Goal: Manage account settings

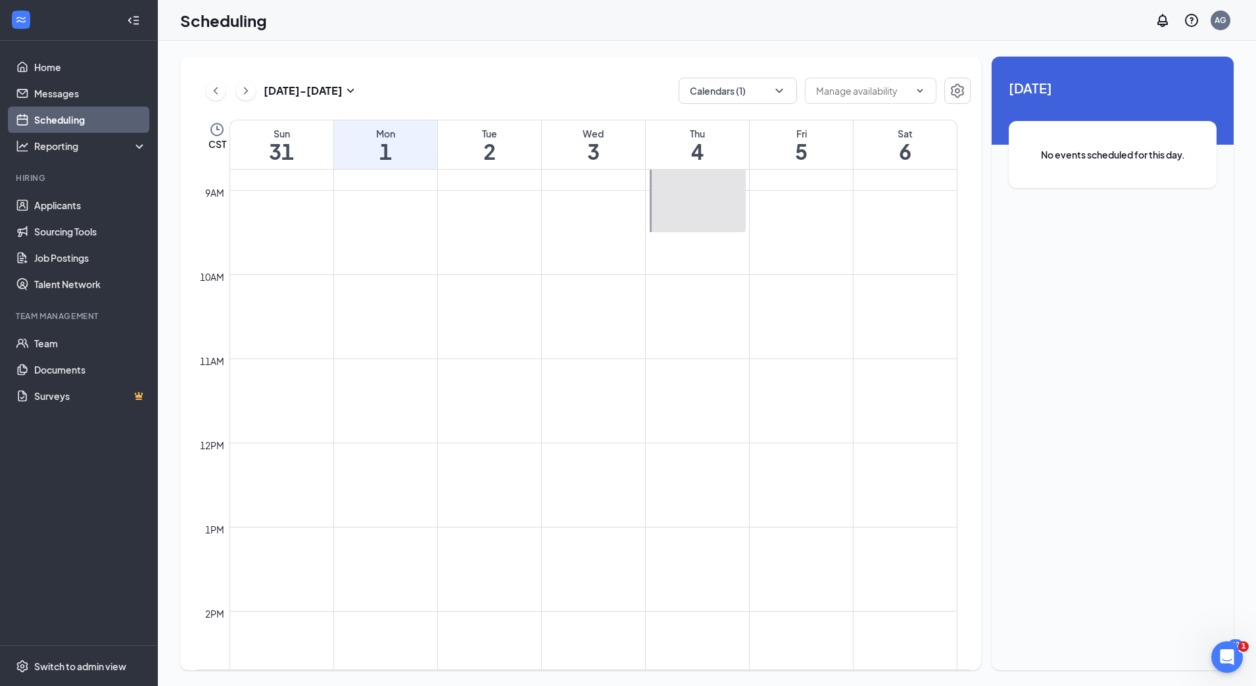
scroll to position [366, 0]
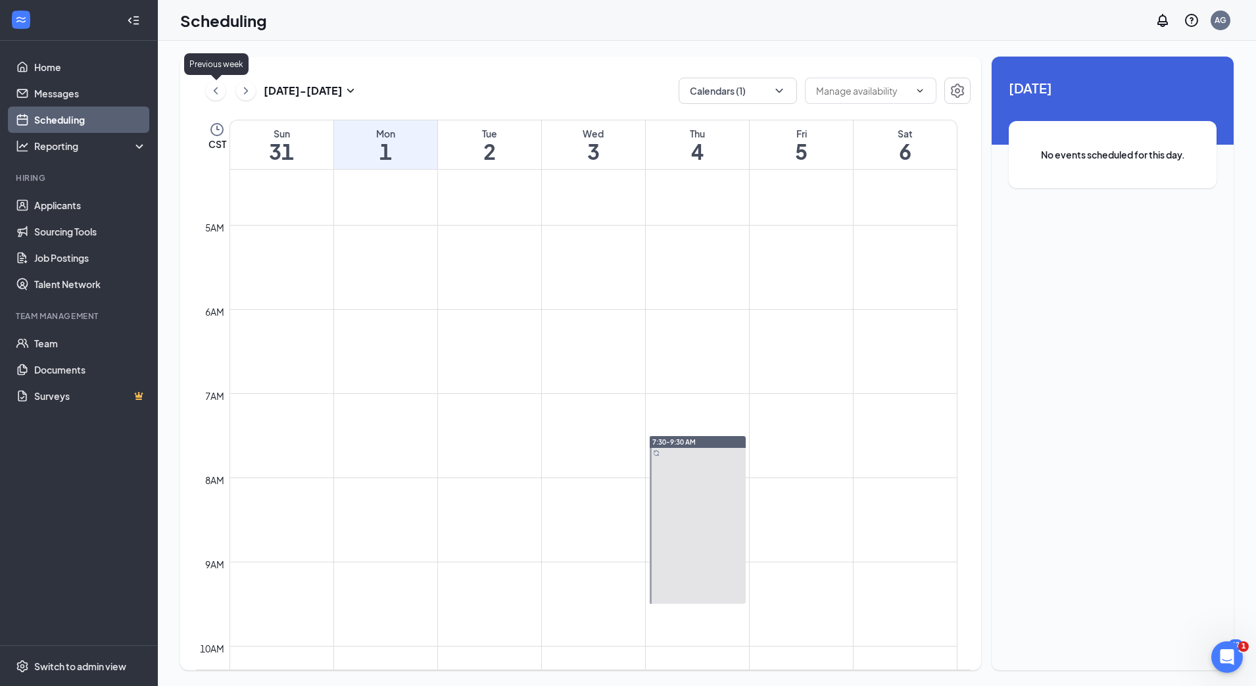
click at [214, 86] on icon "ChevronLeft" at bounding box center [215, 91] width 13 height 16
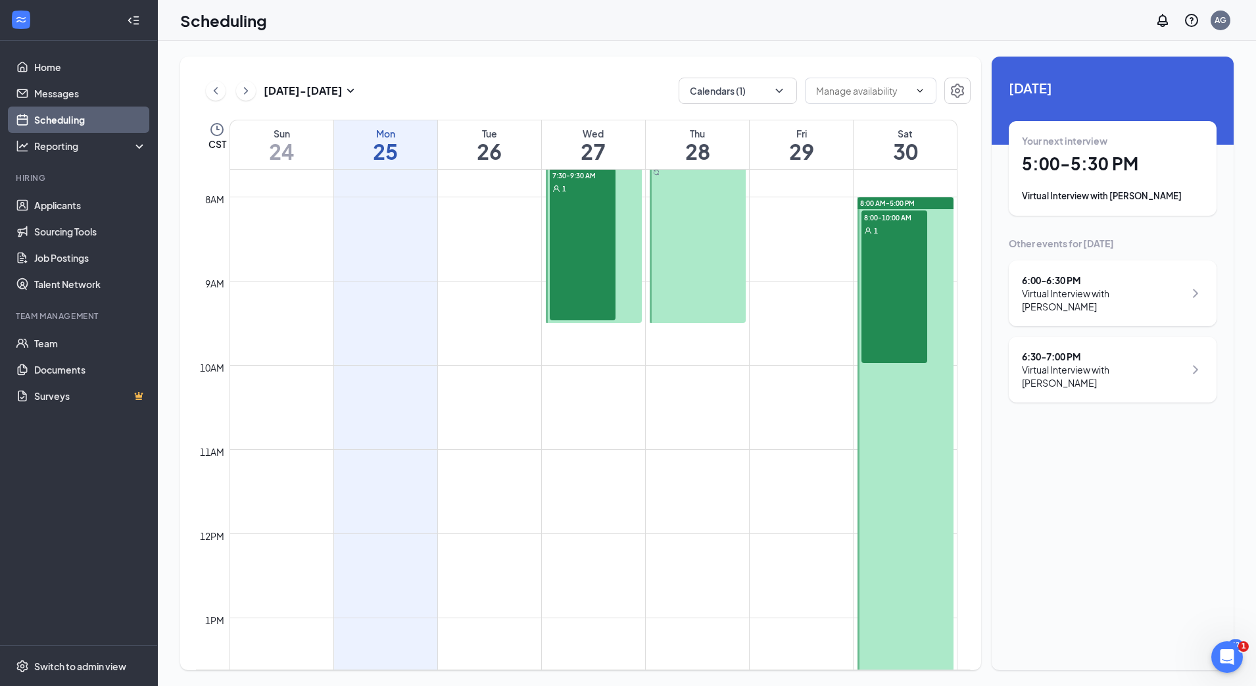
scroll to position [525, 0]
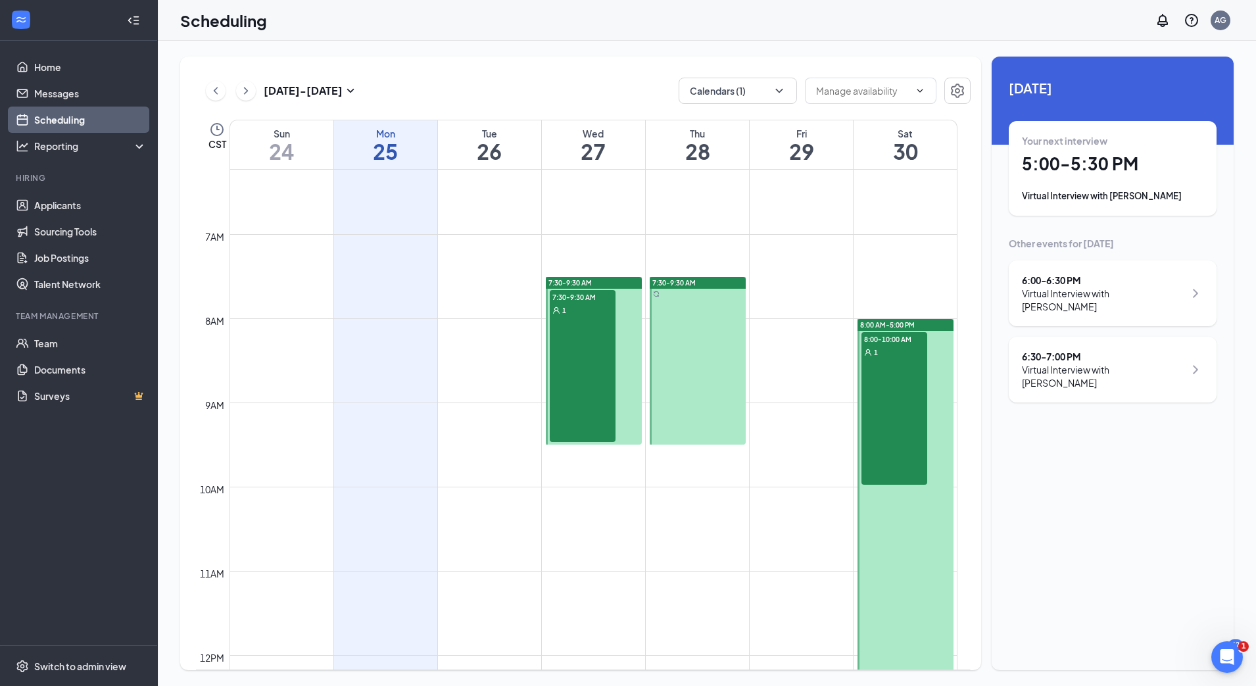
click at [596, 368] on div "7:30-9:30 AM 1" at bounding box center [583, 366] width 66 height 152
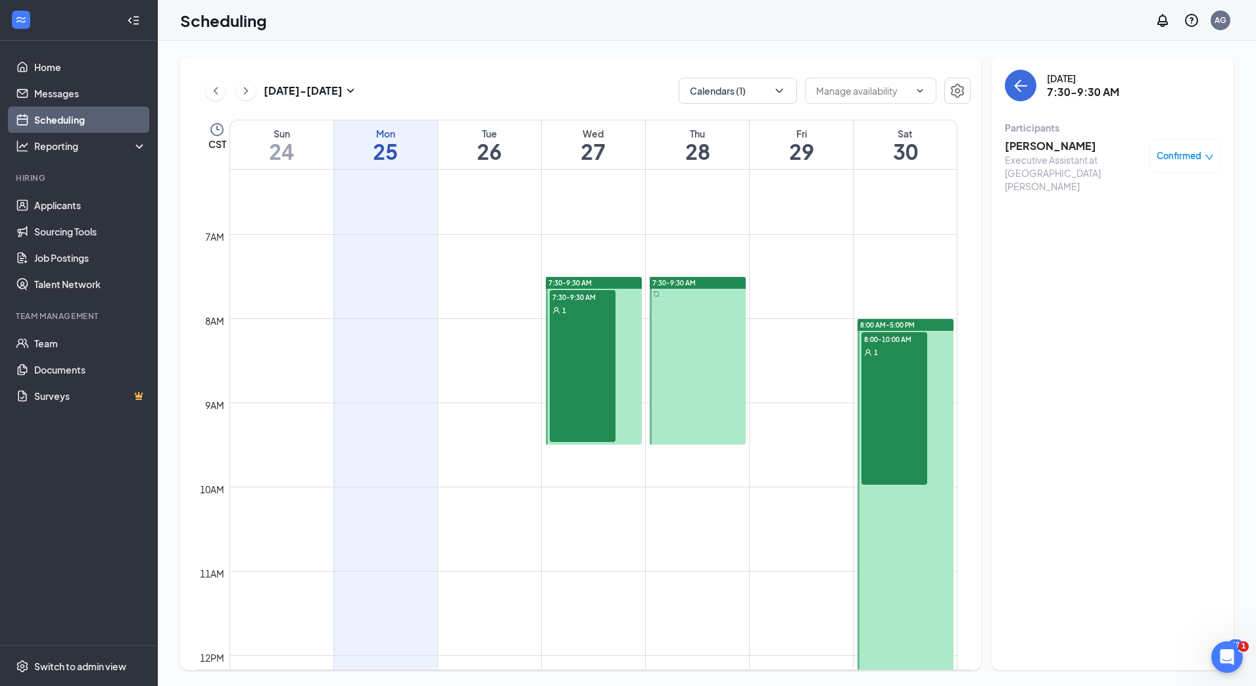
click at [1078, 144] on h3 "[PERSON_NAME]" at bounding box center [1074, 146] width 138 height 14
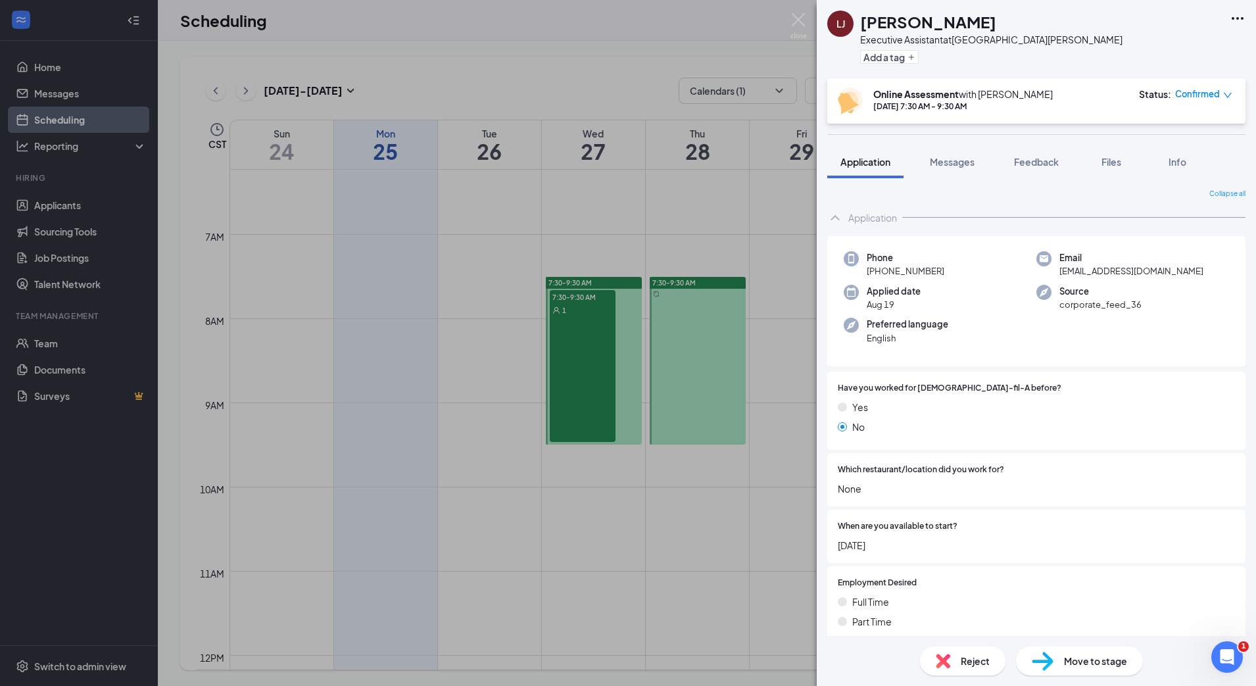
click at [504, 224] on div "[PERSON_NAME] Executive Assistant at [GEOGRAPHIC_DATA][PERSON_NAME] Add a tag O…" at bounding box center [628, 343] width 1256 height 686
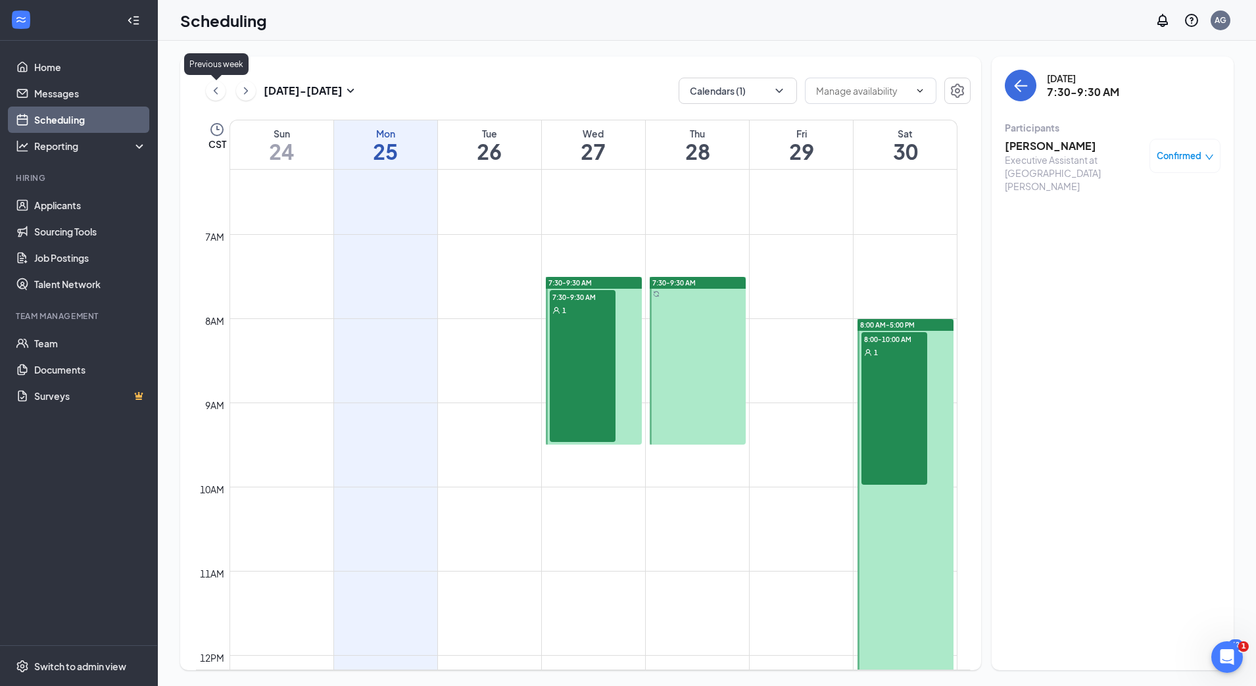
click at [222, 93] on icon "ChevronLeft" at bounding box center [215, 91] width 13 height 16
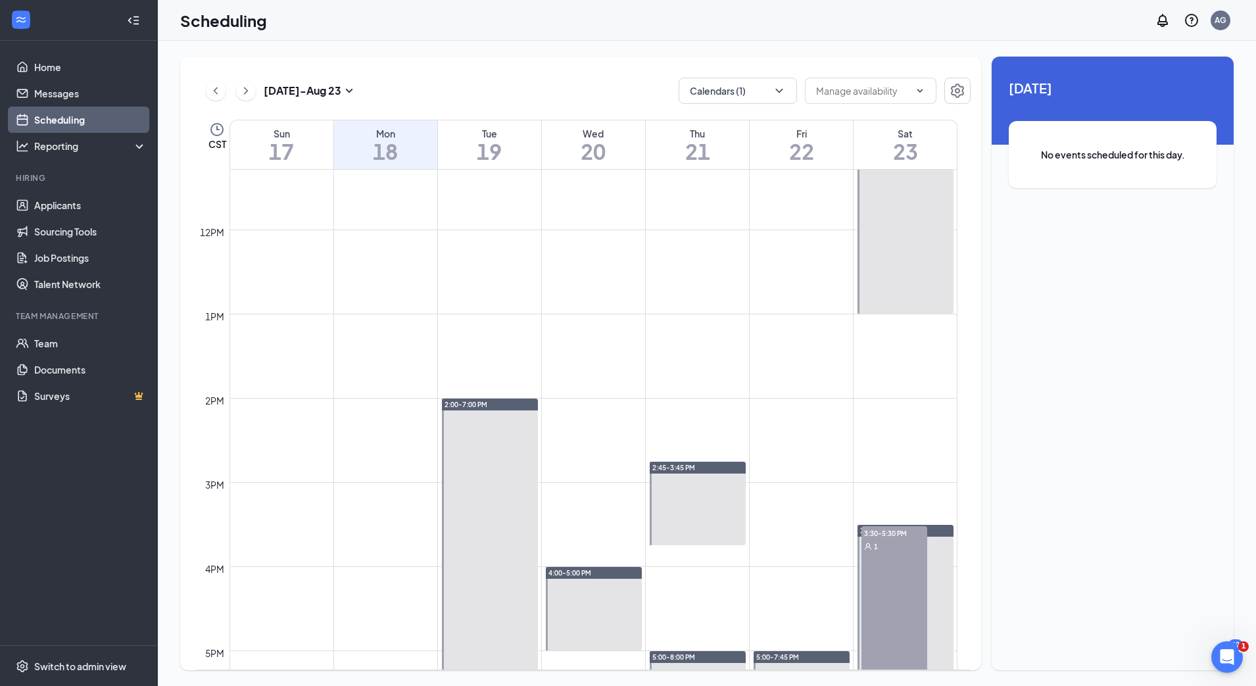
scroll to position [1199, 0]
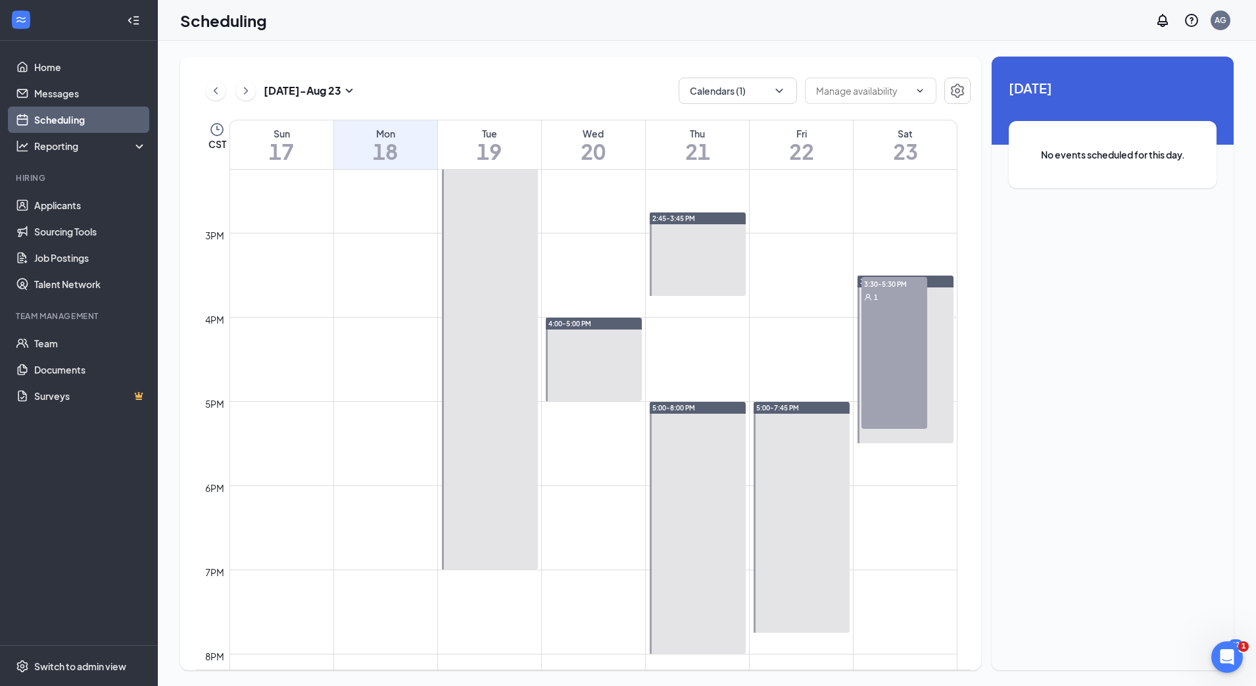
click at [892, 375] on div "3:30-5:30 PM 1" at bounding box center [894, 353] width 66 height 152
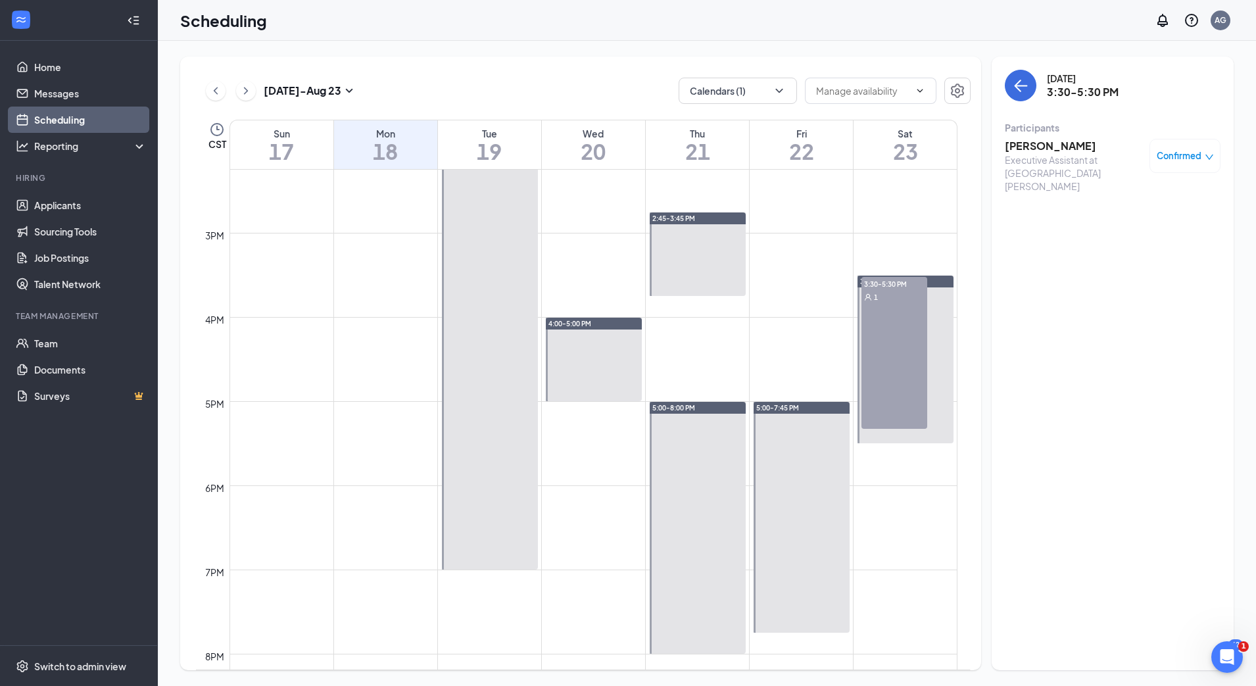
click at [1059, 151] on h3 "[PERSON_NAME]" at bounding box center [1074, 146] width 138 height 14
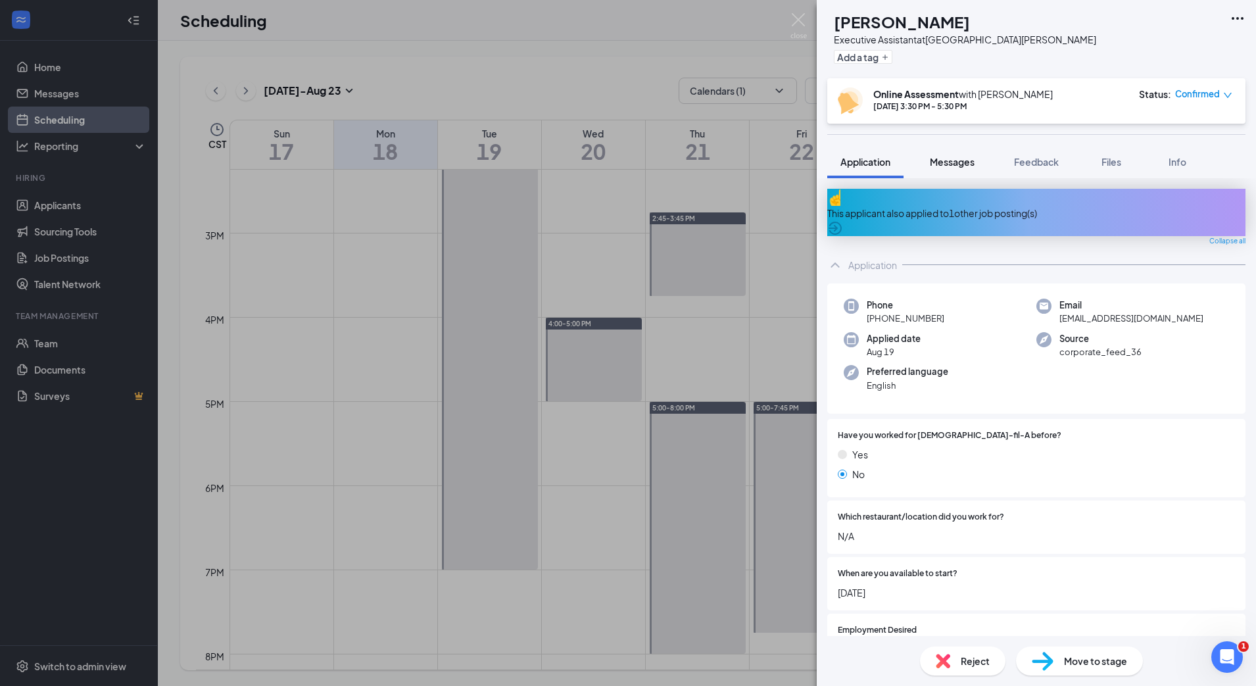
click at [958, 162] on span "Messages" at bounding box center [952, 162] width 45 height 12
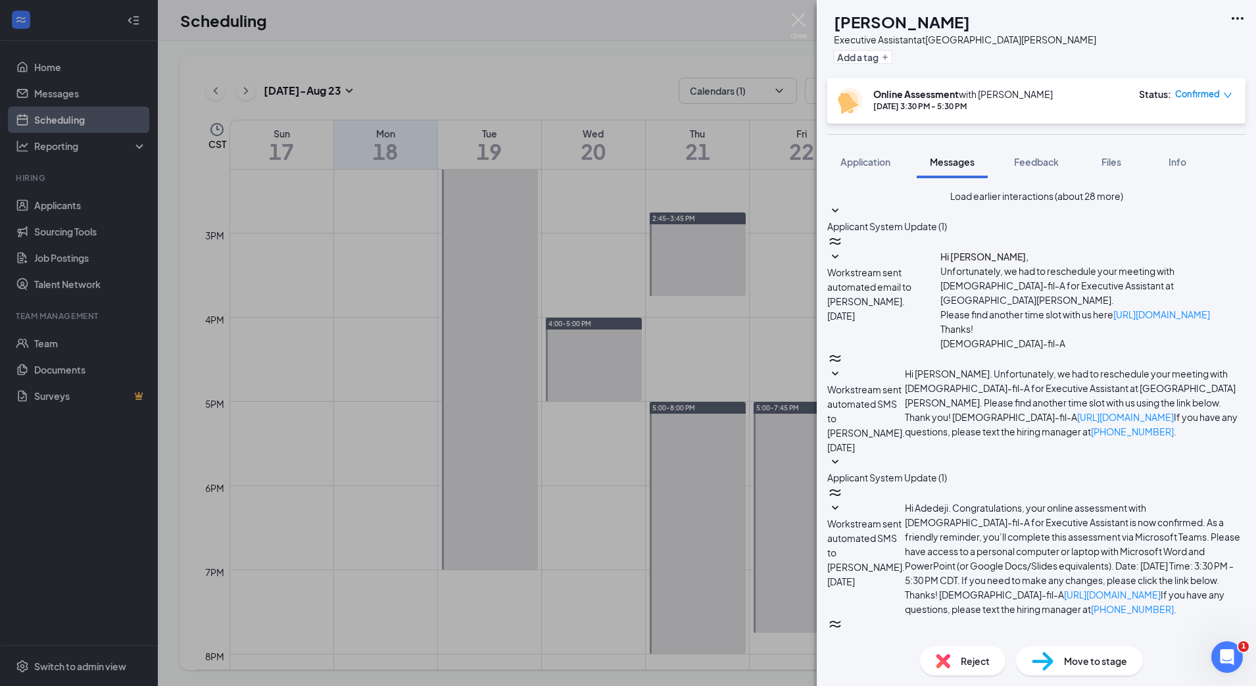
scroll to position [695, 0]
drag, startPoint x: 998, startPoint y: 314, endPoint x: 911, endPoint y: 249, distance: 108.0
copy span "Hello, my name is [PERSON_NAME]. I will be conducting your Online Skills Assess…"
click at [600, 512] on div "AA [PERSON_NAME] Executive Assistant at [GEOGRAPHIC_DATA][PERSON_NAME] Add a ta…" at bounding box center [628, 343] width 1256 height 686
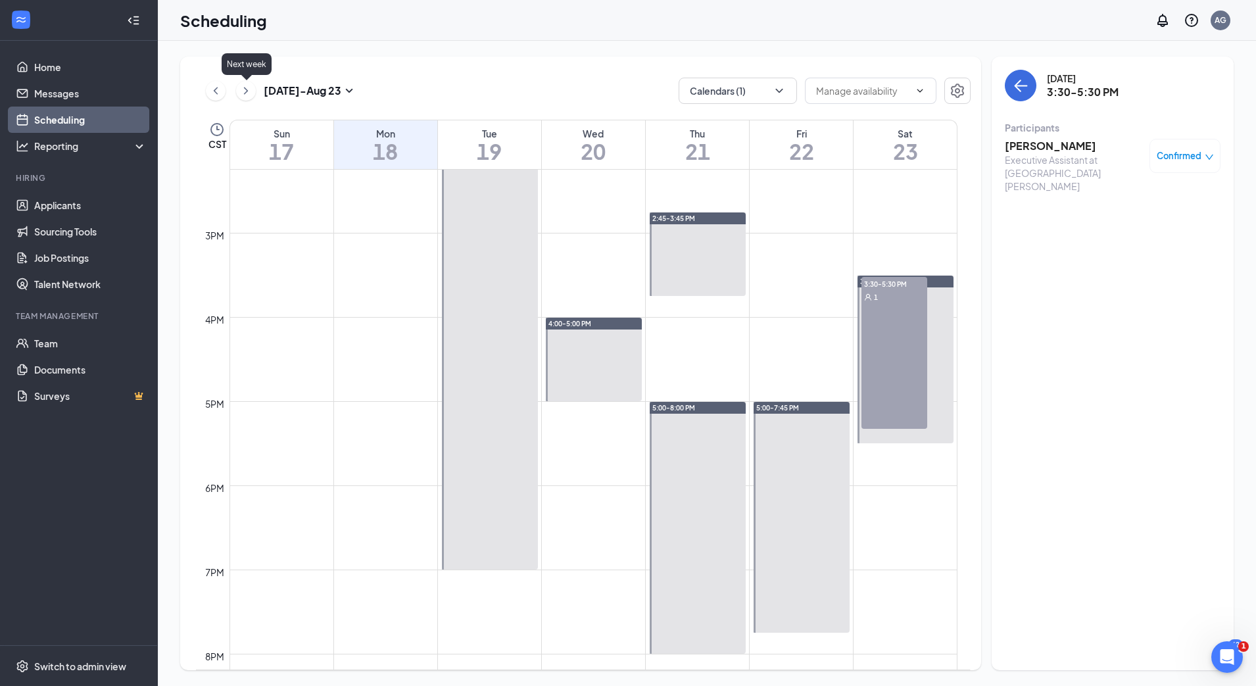
click at [247, 91] on icon "ChevronRight" at bounding box center [246, 90] width 4 height 7
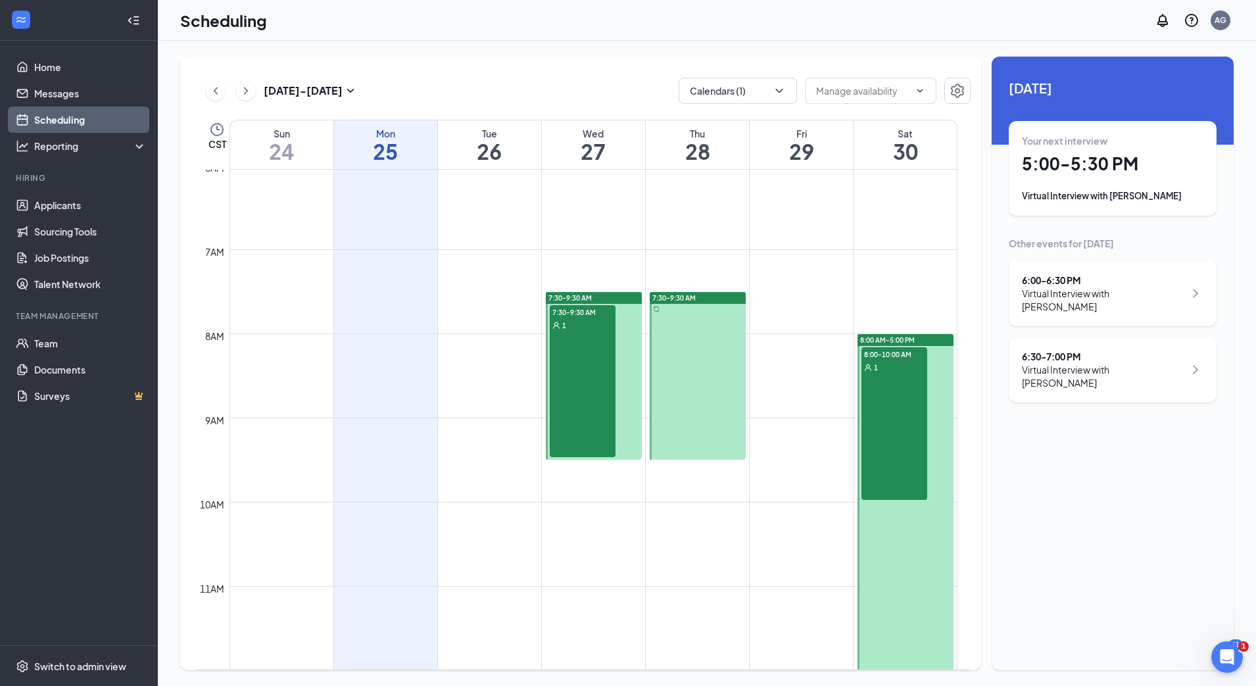
scroll to position [508, 0]
click at [570, 354] on div "7:30-9:30 AM 1" at bounding box center [583, 382] width 66 height 152
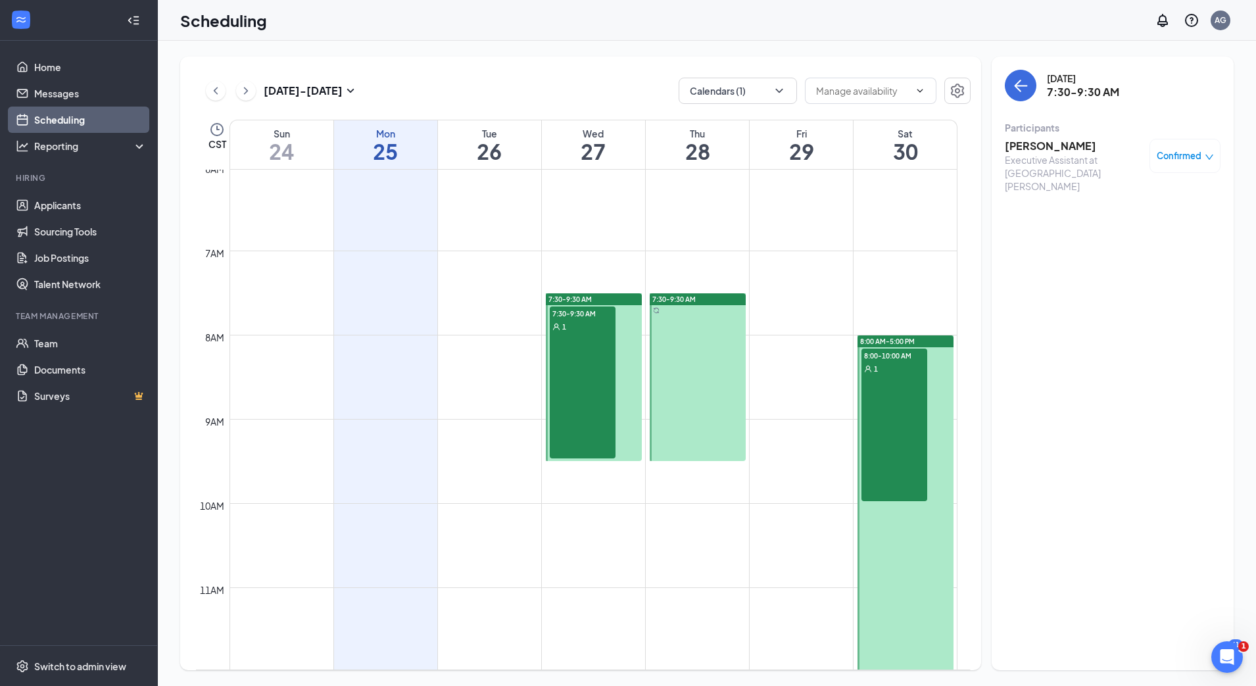
click at [1092, 146] on h3 "[PERSON_NAME]" at bounding box center [1074, 146] width 138 height 14
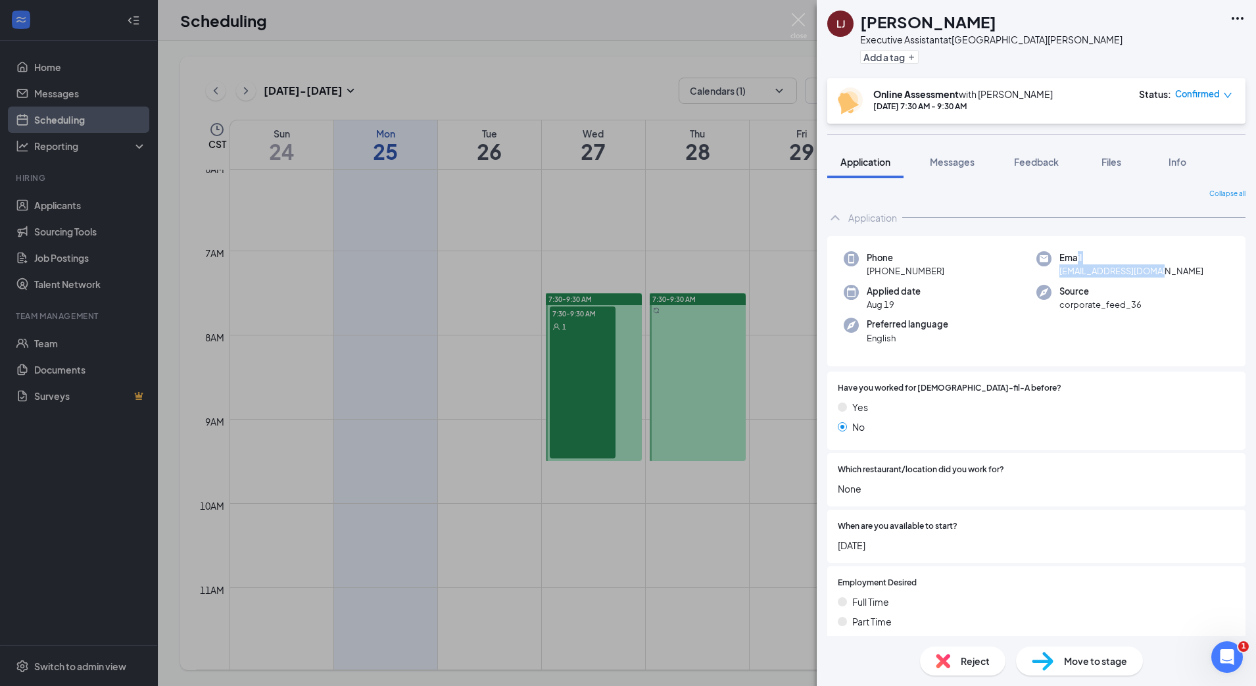
drag, startPoint x: 1157, startPoint y: 268, endPoint x: 1069, endPoint y: 264, distance: 87.6
click at [1069, 264] on div "Email [EMAIL_ADDRESS][DOMAIN_NAME]" at bounding box center [1132, 264] width 193 height 27
drag, startPoint x: 1069, startPoint y: 264, endPoint x: 1155, endPoint y: 283, distance: 88.4
click at [1155, 283] on div "Phone [PHONE_NUMBER] Email [EMAIL_ADDRESS][DOMAIN_NAME] Applied date [DATE] Sou…" at bounding box center [1036, 301] width 418 height 131
drag, startPoint x: 1157, startPoint y: 270, endPoint x: 1054, endPoint y: 272, distance: 102.6
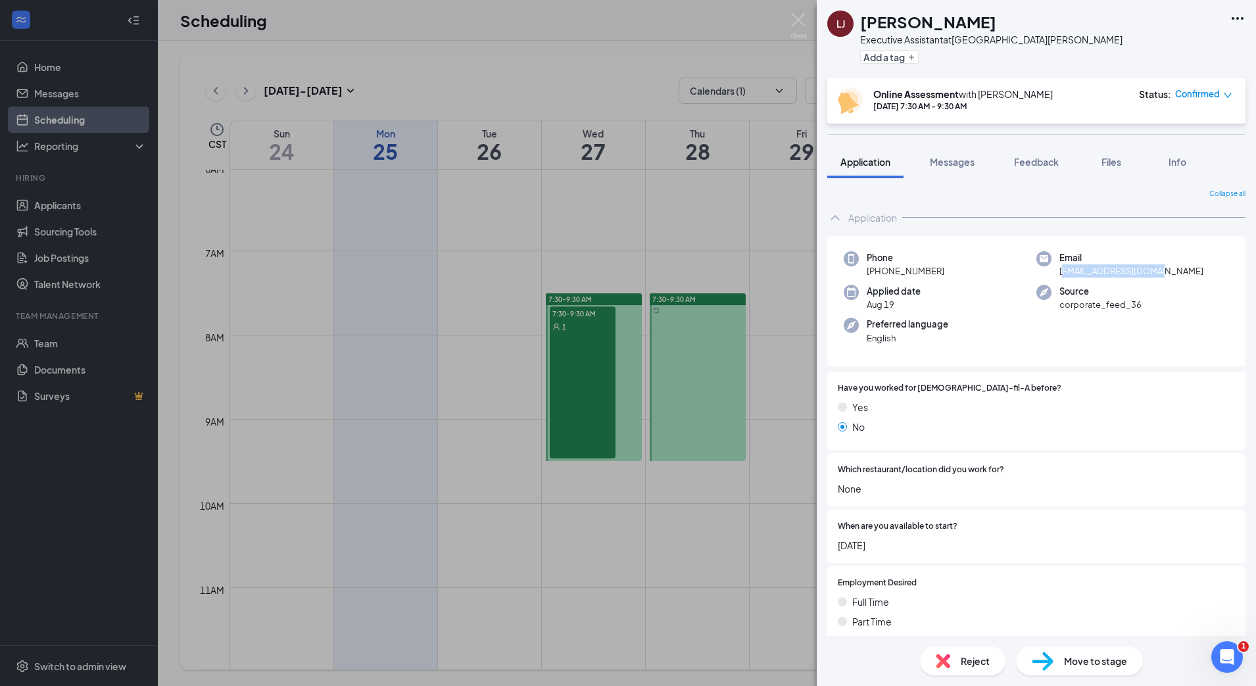
click at [1054, 272] on div "Email [EMAIL_ADDRESS][DOMAIN_NAME]" at bounding box center [1132, 264] width 193 height 27
drag, startPoint x: 1054, startPoint y: 272, endPoint x: 1189, endPoint y: 274, distance: 134.8
click at [1189, 274] on div "Email [EMAIL_ADDRESS][DOMAIN_NAME]" at bounding box center [1132, 264] width 193 height 27
click at [1169, 272] on div "Email [EMAIL_ADDRESS][DOMAIN_NAME]" at bounding box center [1132, 264] width 193 height 27
drag, startPoint x: 1155, startPoint y: 270, endPoint x: 1052, endPoint y: 272, distance: 102.6
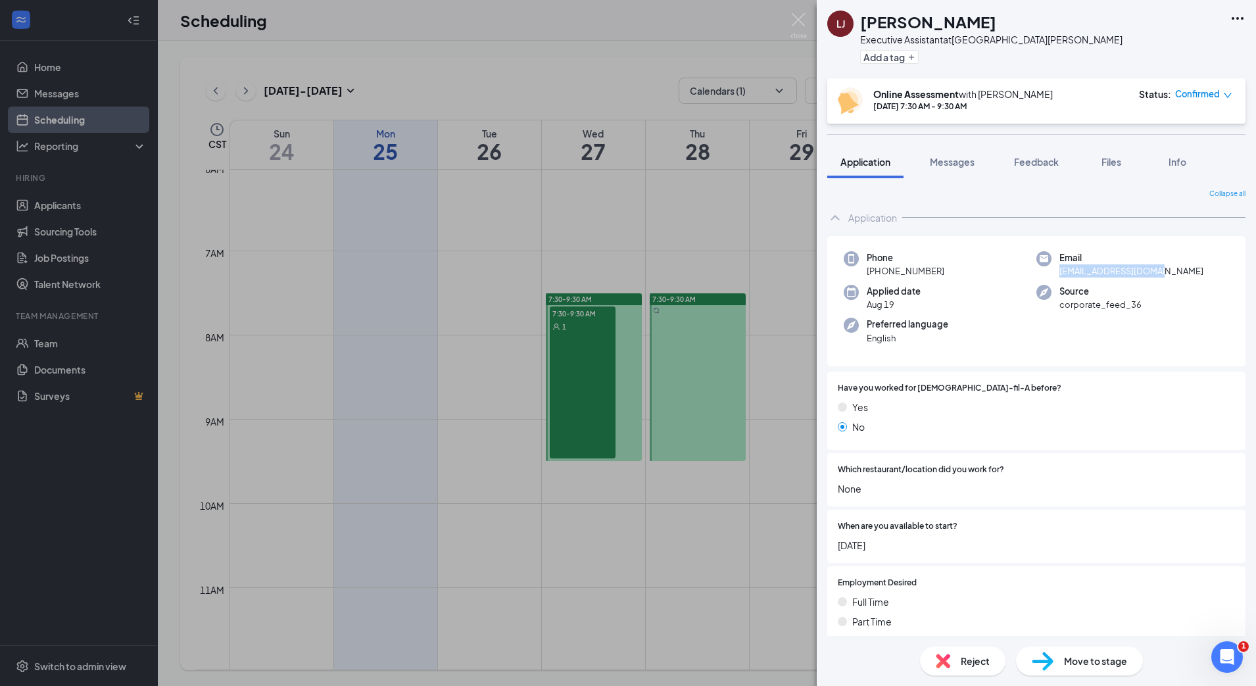
click at [1052, 272] on div "Email [EMAIL_ADDRESS][DOMAIN_NAME]" at bounding box center [1132, 264] width 193 height 27
copy span "[EMAIL_ADDRESS][DOMAIN_NAME]"
click at [1203, 50] on div "[PERSON_NAME] Executive Assistant at [GEOGRAPHIC_DATA][PERSON_NAME] Add a tag" at bounding box center [1036, 39] width 439 height 78
click at [953, 160] on span "Messages" at bounding box center [952, 162] width 45 height 12
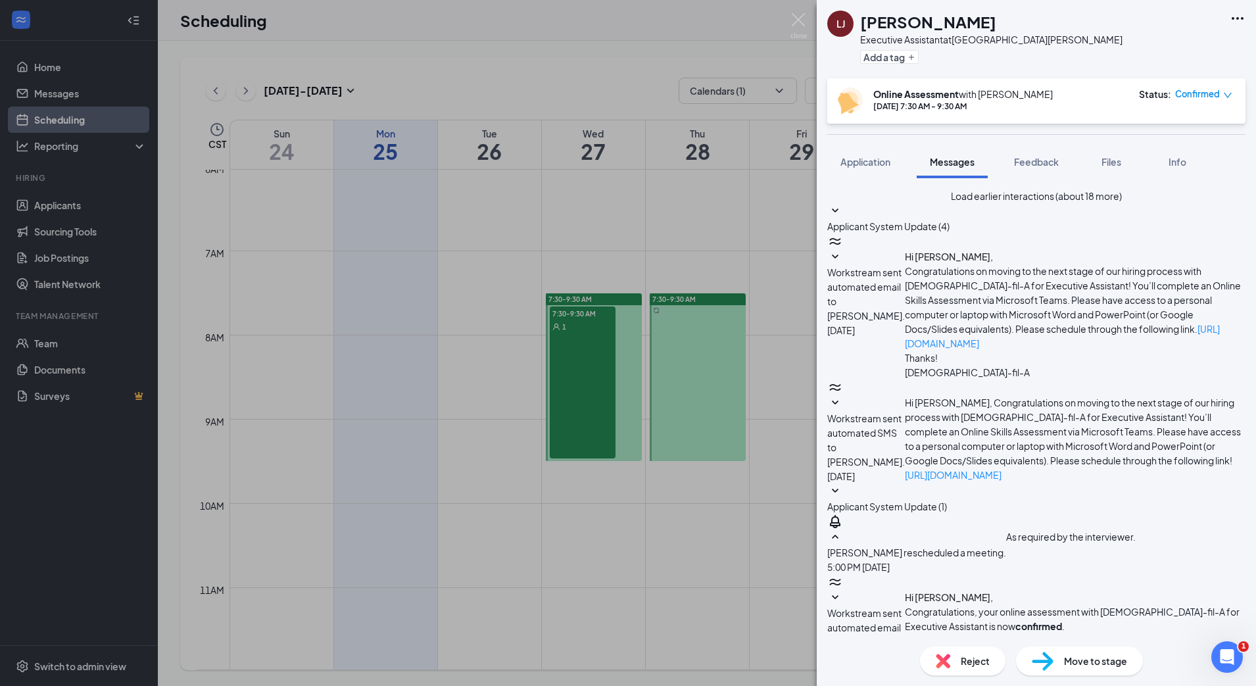
scroll to position [137, 0]
paste textarea "Hello, my name is [PERSON_NAME]. I will be conducting your Online Skills Assess…"
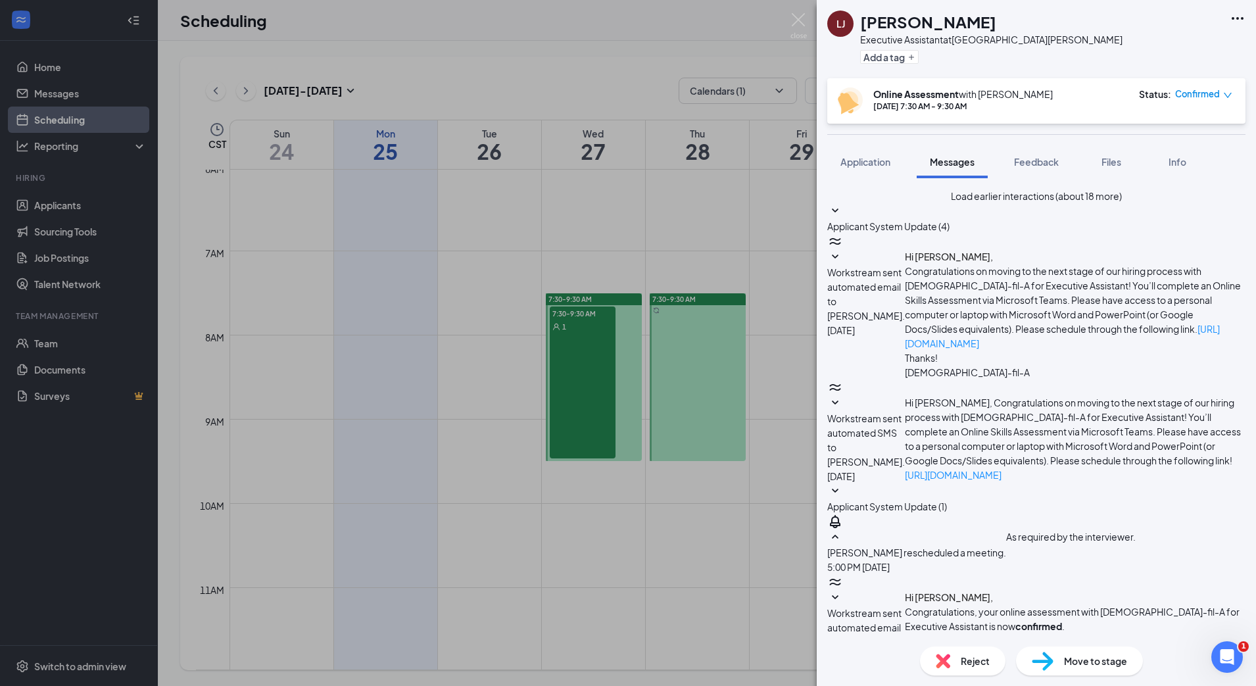
paste textarea "[URL][DOMAIN_NAME]"
type textarea "Hello, my name is [PERSON_NAME]. I will be conducting your Online Skills Assess…"
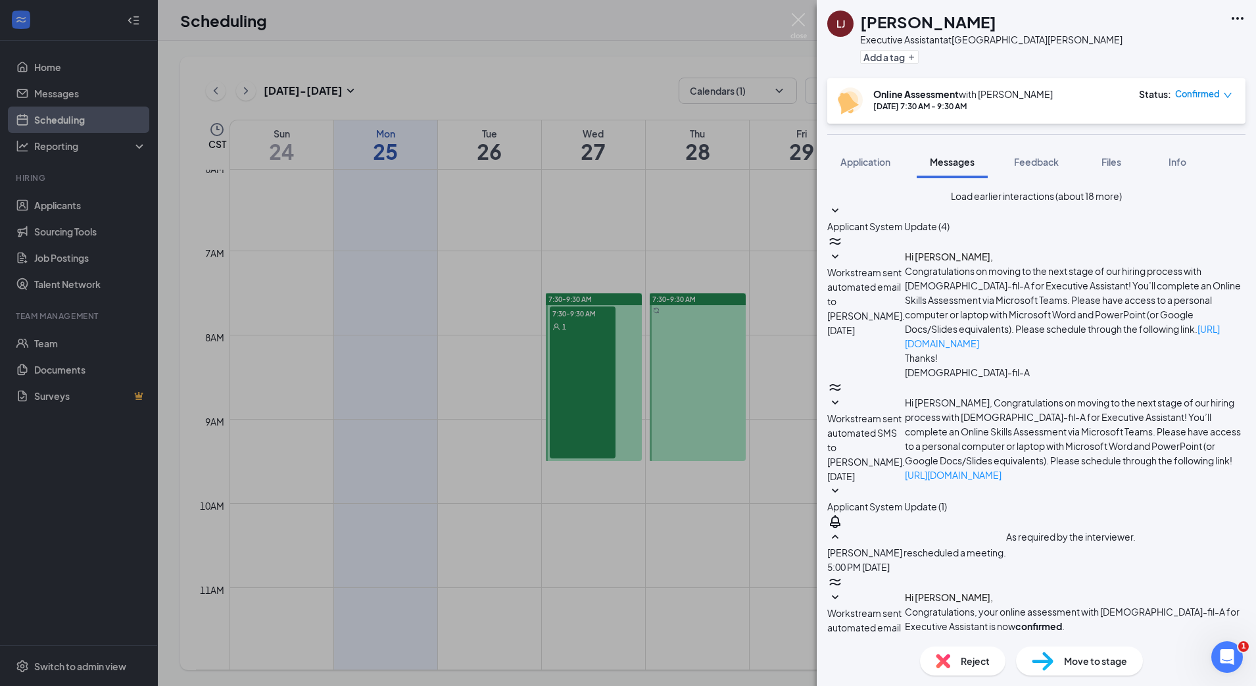
click at [710, 550] on div "[PERSON_NAME] Executive Assistant at [GEOGRAPHIC_DATA][PERSON_NAME] Add a tag O…" at bounding box center [628, 343] width 1256 height 686
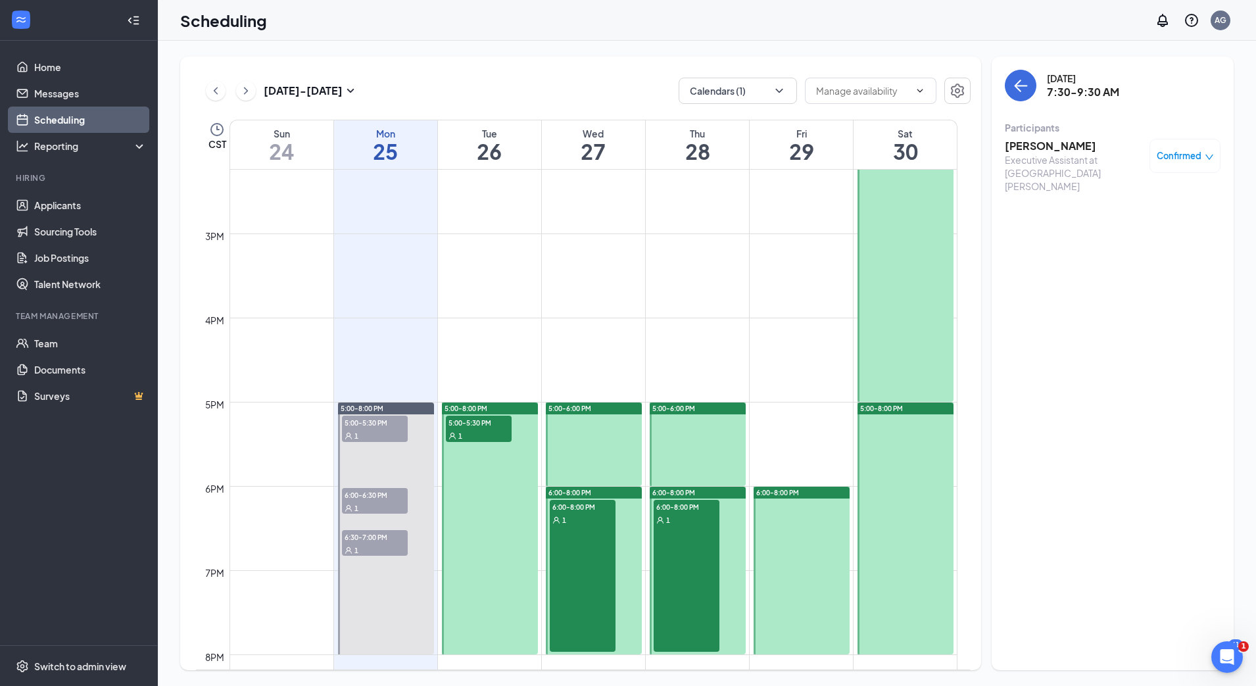
scroll to position [1198, 0]
click at [576, 563] on div "6:00-8:00 PM 1" at bounding box center [583, 576] width 66 height 152
click at [1046, 147] on h3 "[PERSON_NAME]" at bounding box center [1074, 146] width 138 height 14
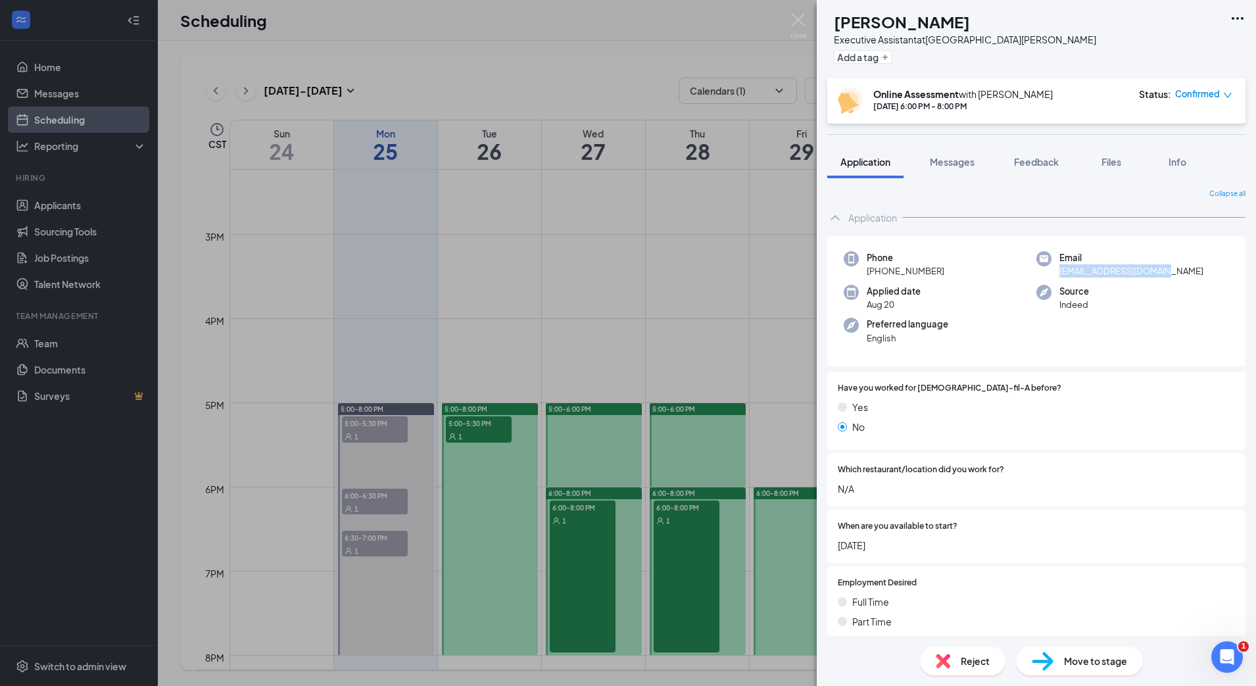
drag, startPoint x: 1169, startPoint y: 267, endPoint x: 1051, endPoint y: 272, distance: 117.8
click at [1051, 272] on div "Email [EMAIL_ADDRESS][DOMAIN_NAME]" at bounding box center [1132, 264] width 193 height 27
click at [1207, 580] on div at bounding box center [1076, 583] width 318 height 12
drag, startPoint x: 1172, startPoint y: 270, endPoint x: 1053, endPoint y: 276, distance: 119.2
click at [1053, 276] on div "Email [EMAIL_ADDRESS][DOMAIN_NAME]" at bounding box center [1132, 264] width 193 height 27
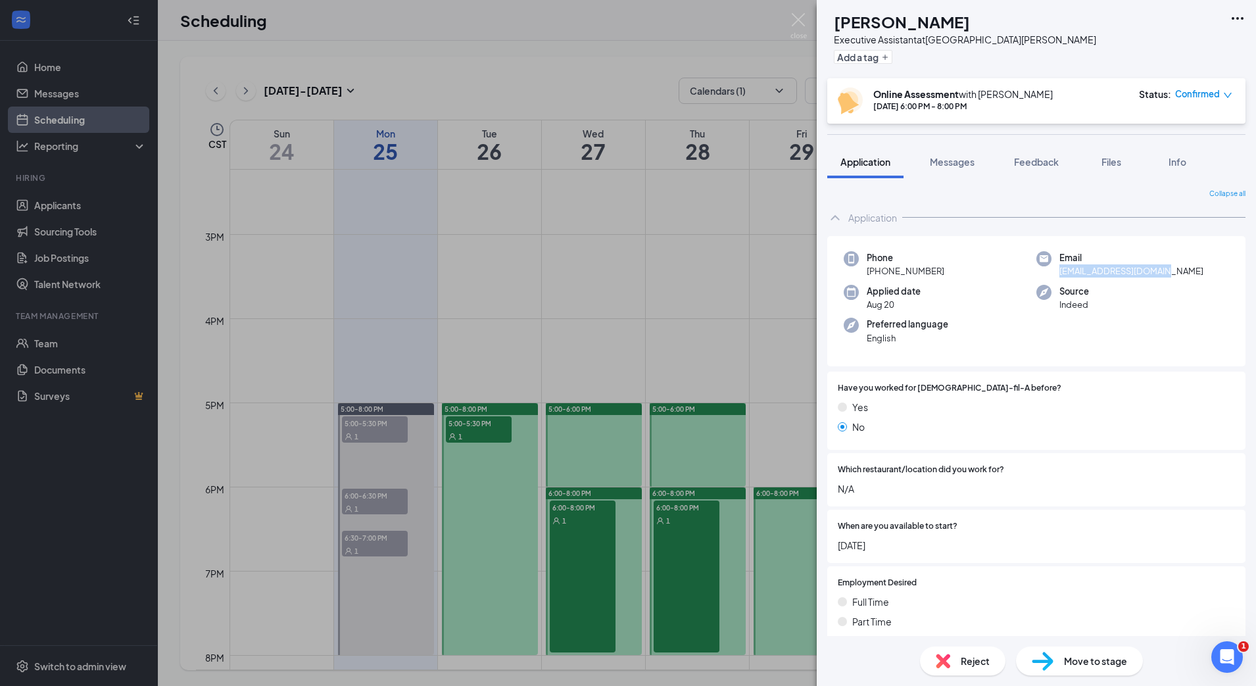
copy span "[EMAIL_ADDRESS][DOMAIN_NAME]"
click at [1027, 612] on div "Full Time Part Time Either" at bounding box center [1036, 623] width 397 height 59
click at [639, 283] on div "RR [PERSON_NAME] Executive Assistant at [GEOGRAPHIC_DATA][PERSON_NAME] Add a ta…" at bounding box center [628, 343] width 1256 height 686
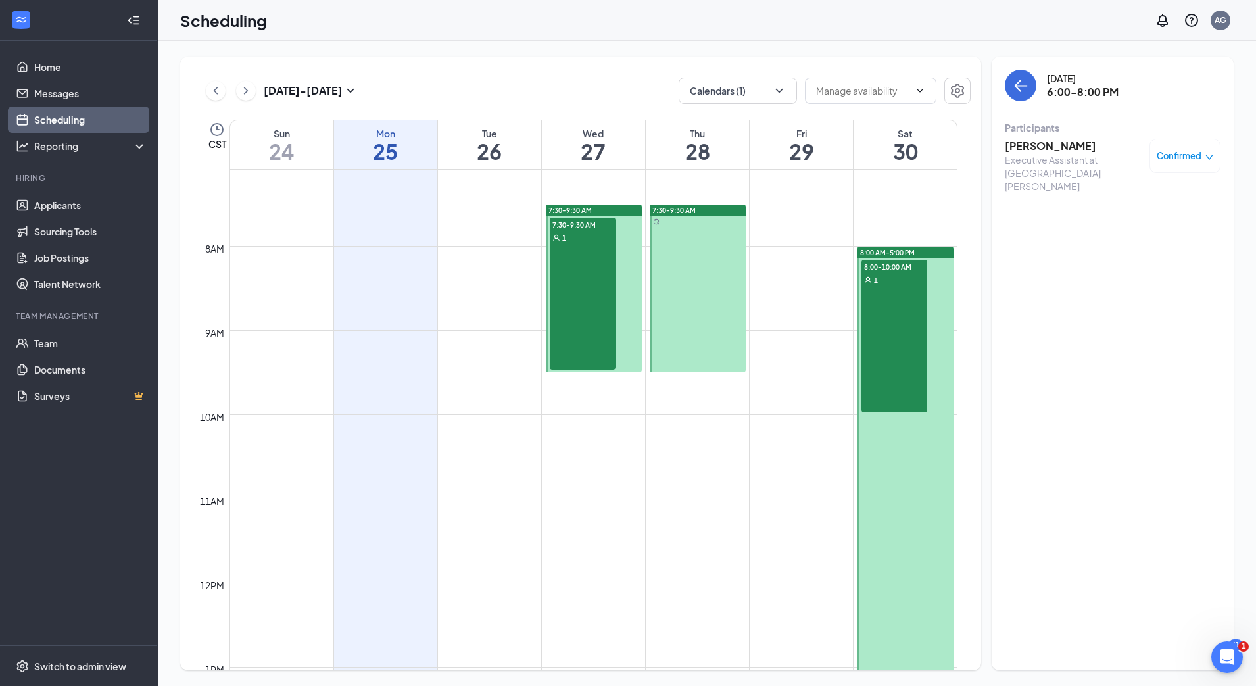
scroll to position [595, 0]
click at [592, 309] on div "7:30-9:30 AM 1" at bounding box center [583, 296] width 66 height 152
click at [1074, 135] on div "[PERSON_NAME] Executive Assistant at [GEOGRAPHIC_DATA][PERSON_NAME] Confirmed" at bounding box center [1113, 165] width 216 height 63
click at [1072, 142] on h3 "[PERSON_NAME]" at bounding box center [1074, 146] width 138 height 14
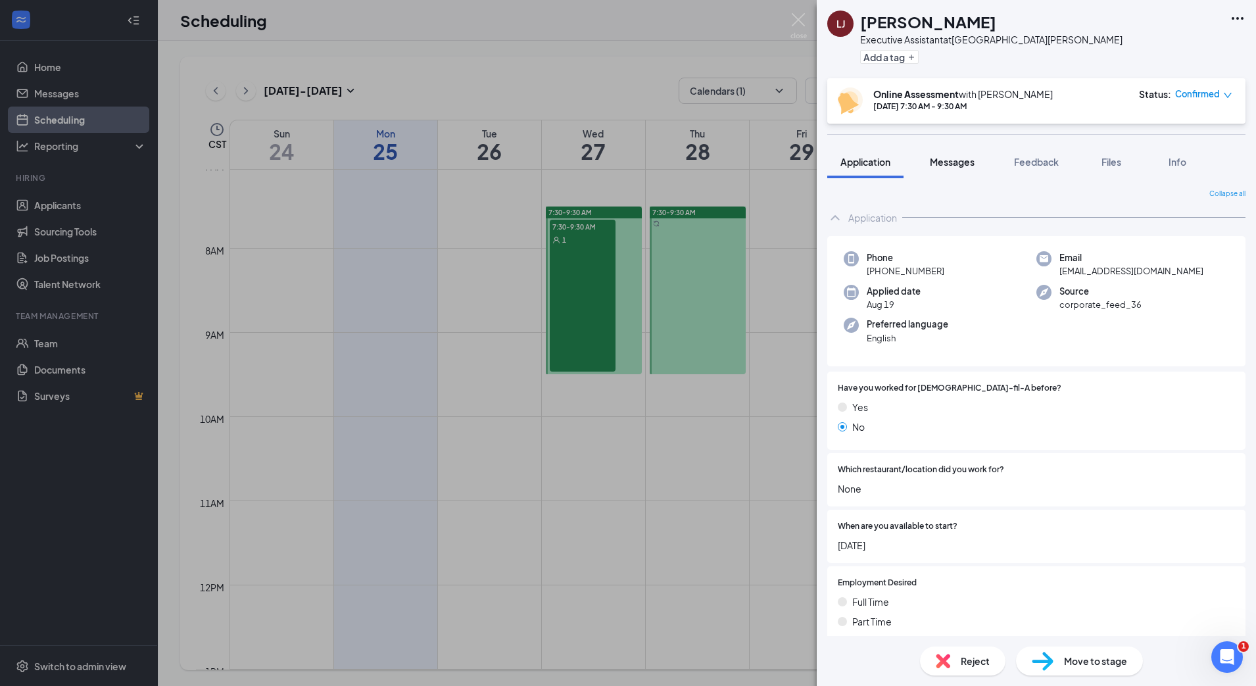
click at [959, 158] on span "Messages" at bounding box center [952, 162] width 45 height 12
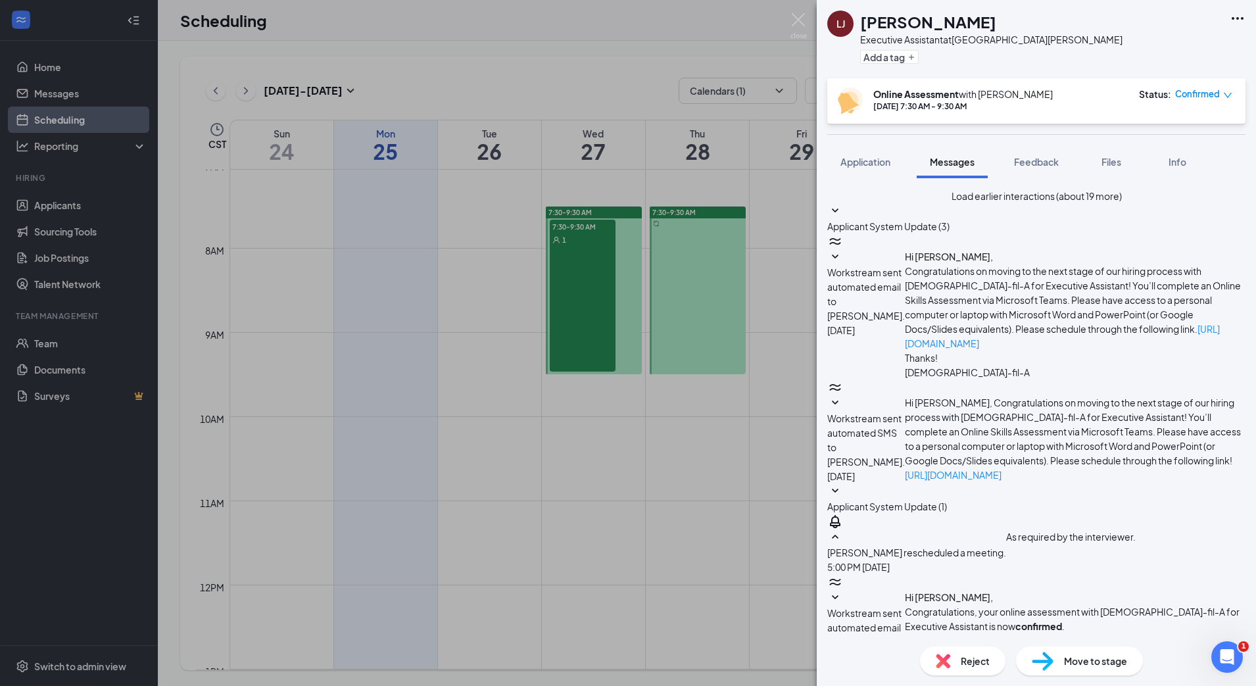
scroll to position [366, 0]
drag, startPoint x: 911, startPoint y: 324, endPoint x: 967, endPoint y: 398, distance: 92.5
copy span "Hello, my name is [PERSON_NAME]. I will be conducting your Online Skills Assess…"
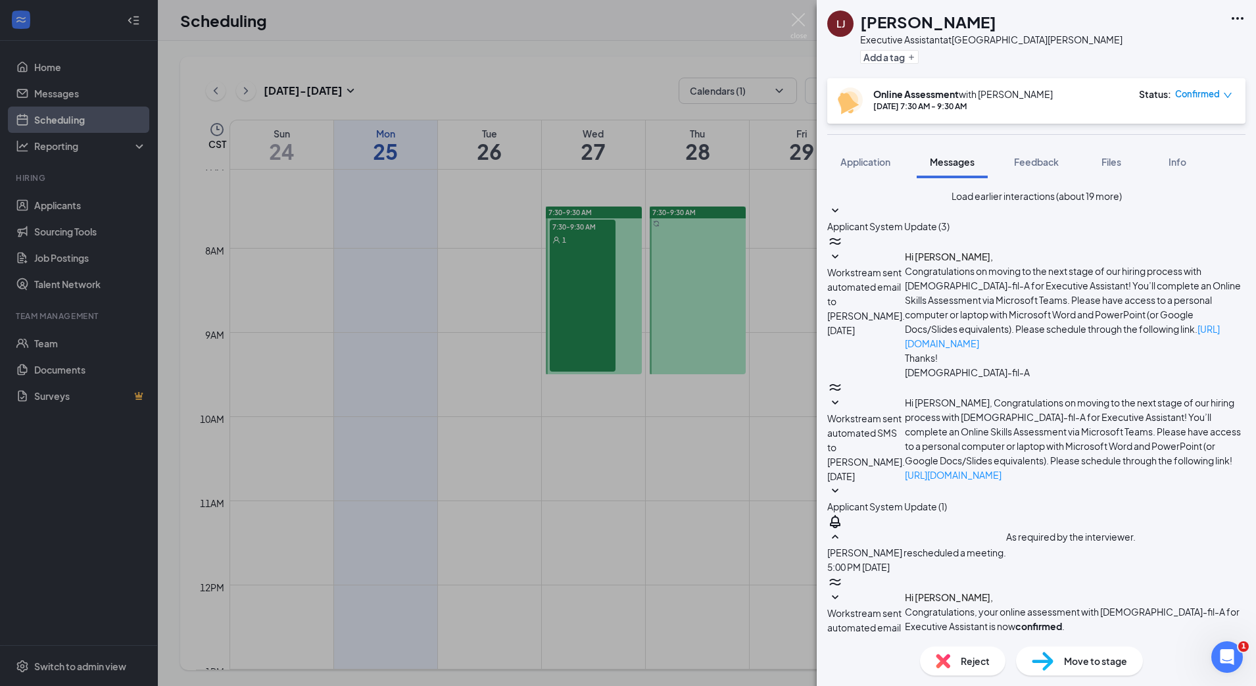
click at [790, 244] on div "[PERSON_NAME] Executive Assistant at [GEOGRAPHIC_DATA][PERSON_NAME] Add a tag O…" at bounding box center [628, 343] width 1256 height 686
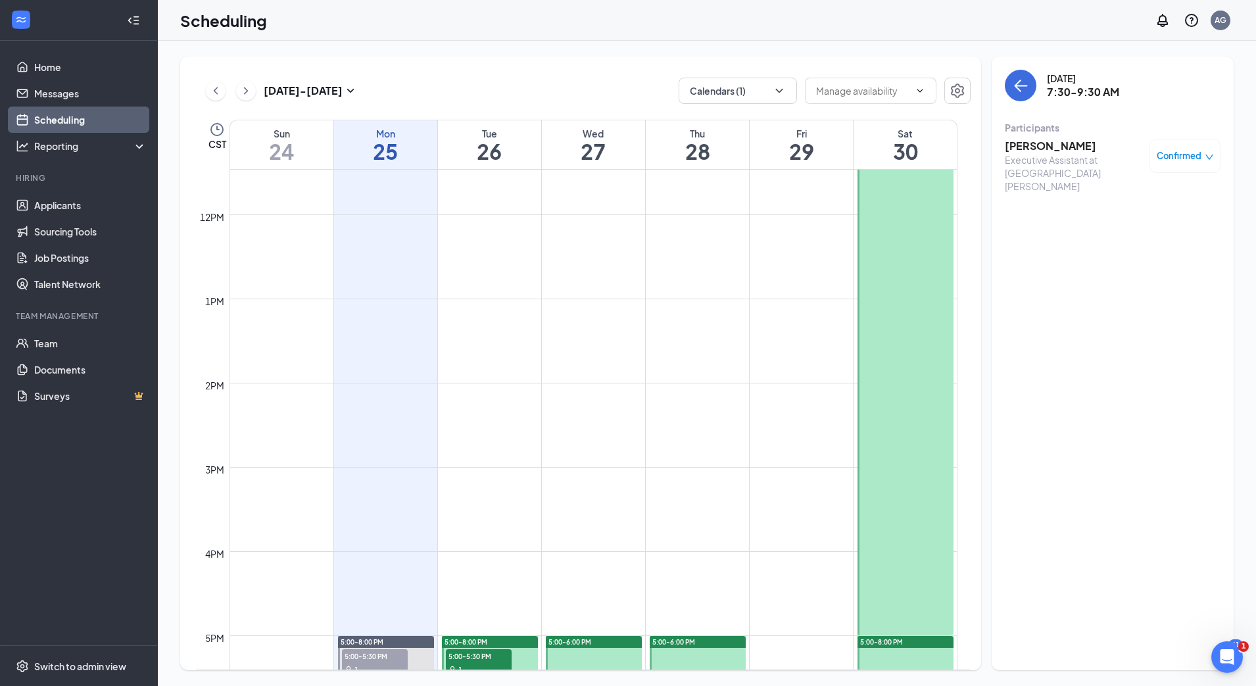
scroll to position [1241, 0]
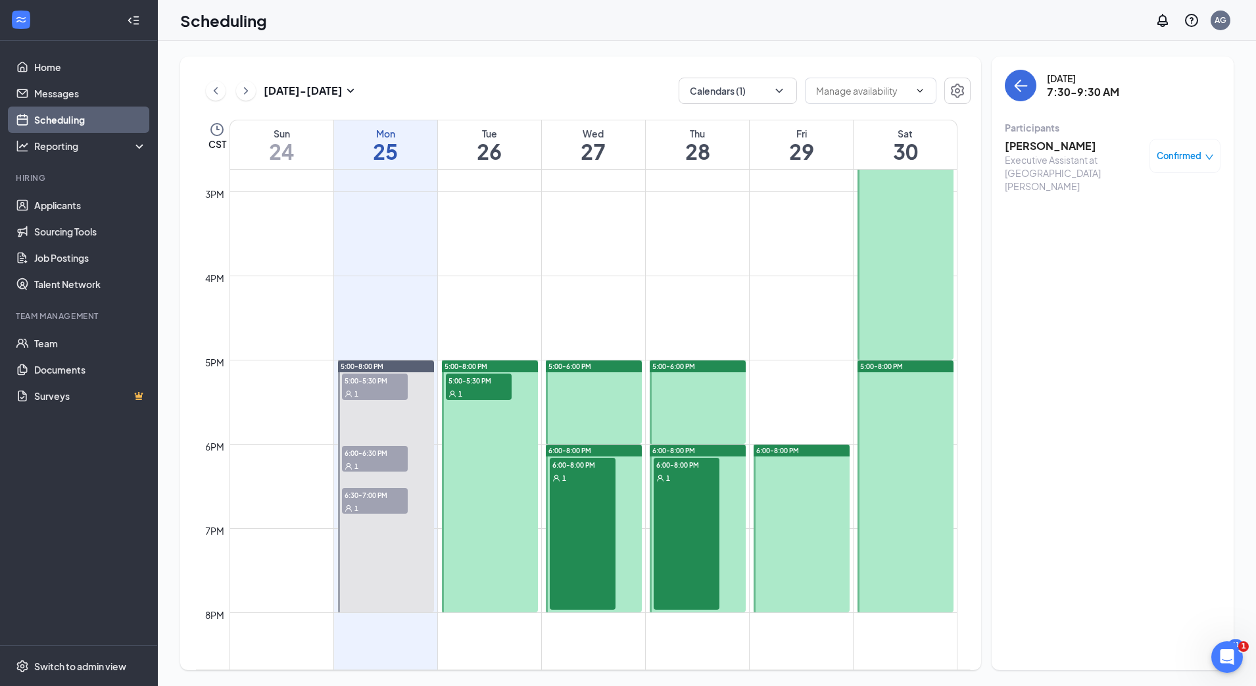
click at [554, 496] on div "6:00-8:00 PM 1" at bounding box center [583, 534] width 66 height 152
click at [1065, 145] on h3 "[PERSON_NAME]" at bounding box center [1074, 146] width 138 height 14
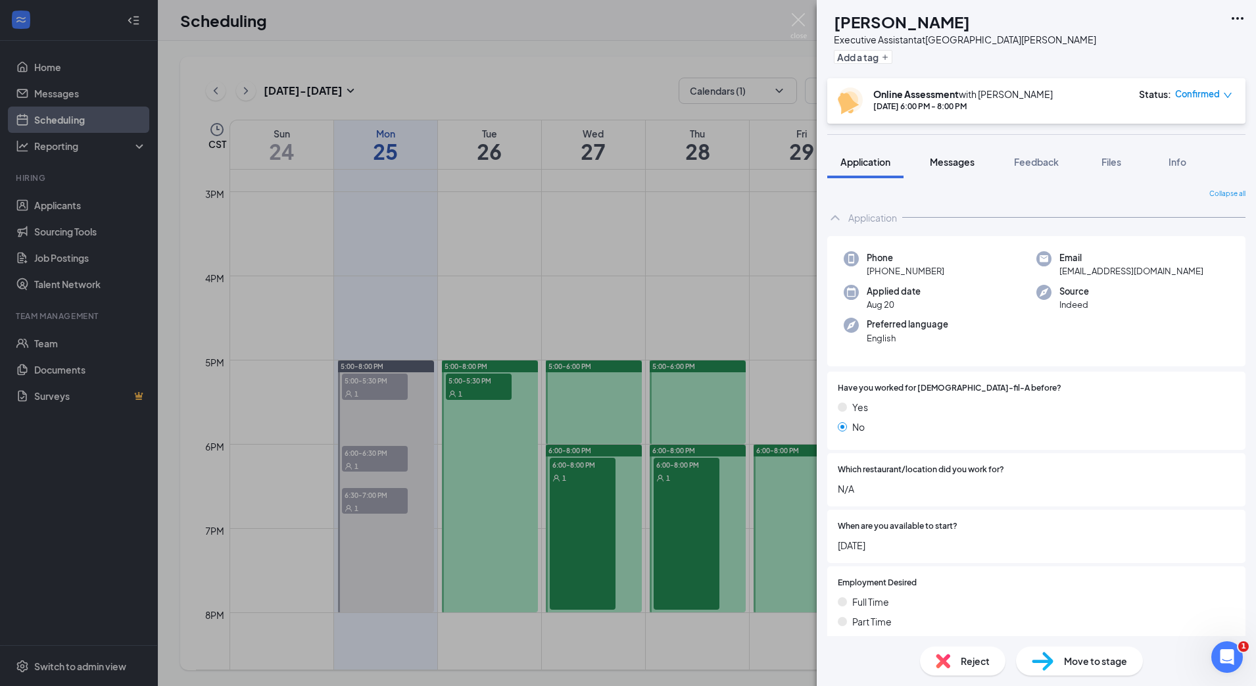
click at [961, 176] on button "Messages" at bounding box center [952, 161] width 71 height 33
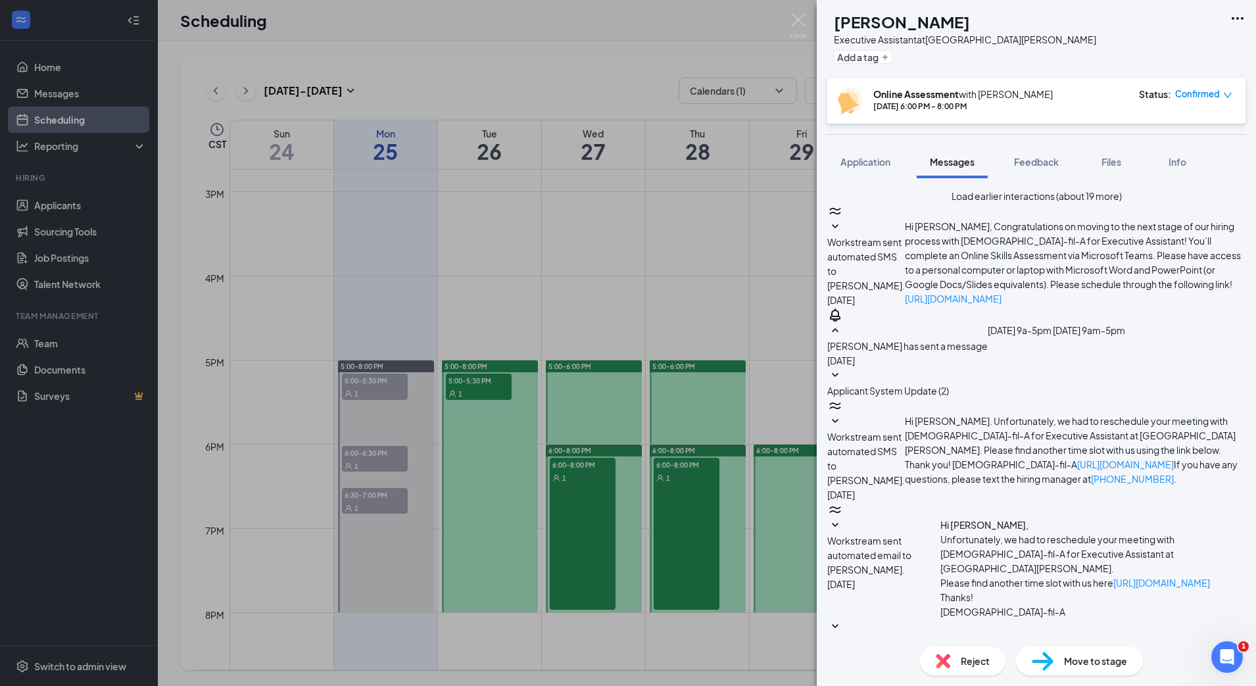
scroll to position [285, 0]
drag, startPoint x: 998, startPoint y: 531, endPoint x: 990, endPoint y: 512, distance: 20.9
paste textarea "Hello, my name is [PERSON_NAME]. I will be conducting your Online Skills Assess…"
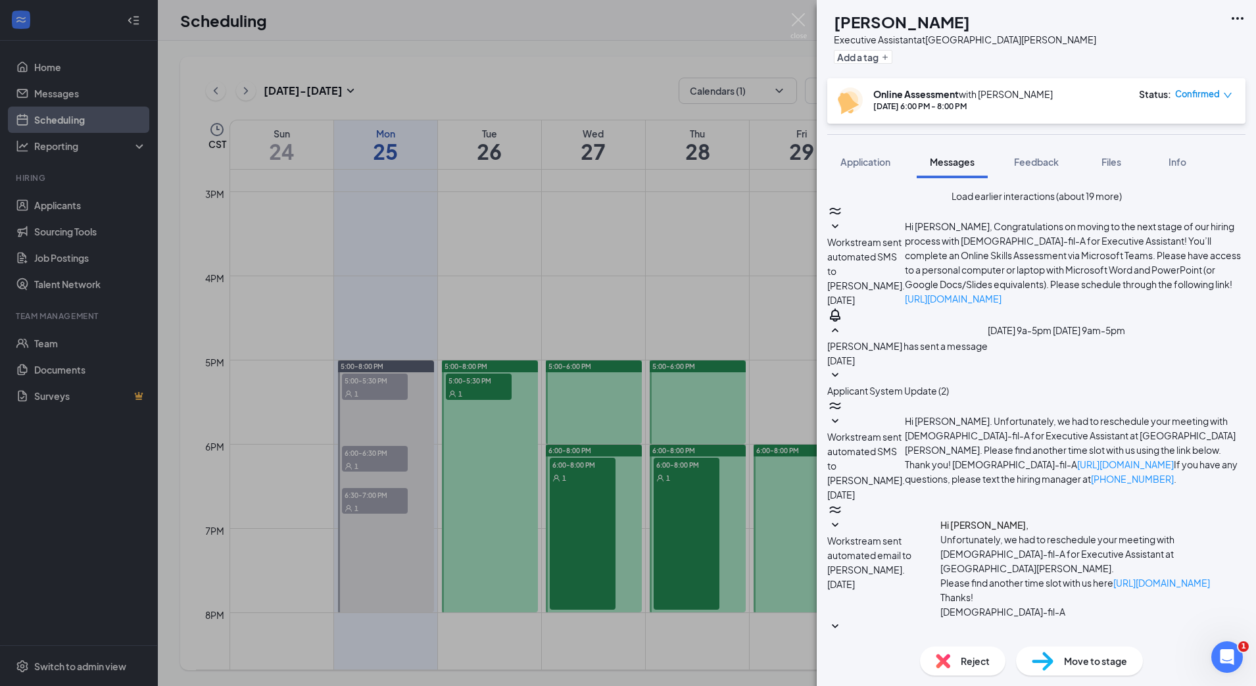
paste textarea "[URL][DOMAIN_NAME]"
type textarea "Hello, my name is [PERSON_NAME]. I will be conducting your Online Skills Assess…"
checkbox input "true"
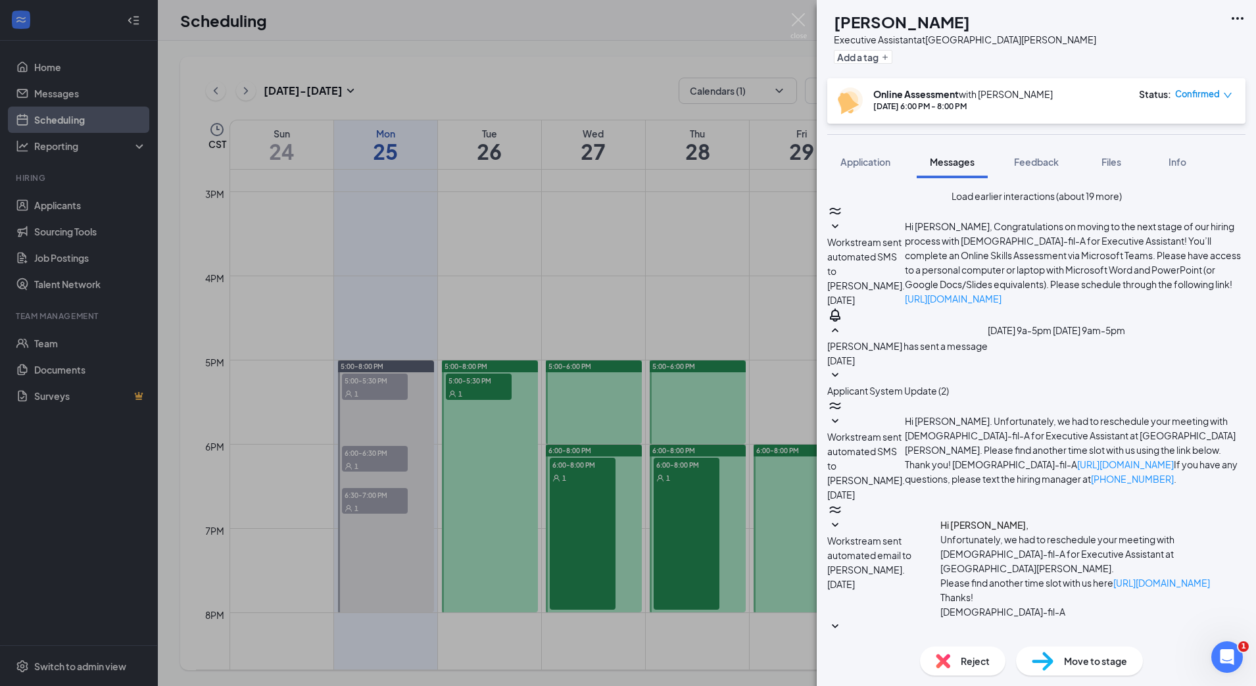
click at [714, 269] on div "RR [PERSON_NAME] Executive Assistant at [GEOGRAPHIC_DATA][PERSON_NAME] Add a ta…" at bounding box center [628, 343] width 1256 height 686
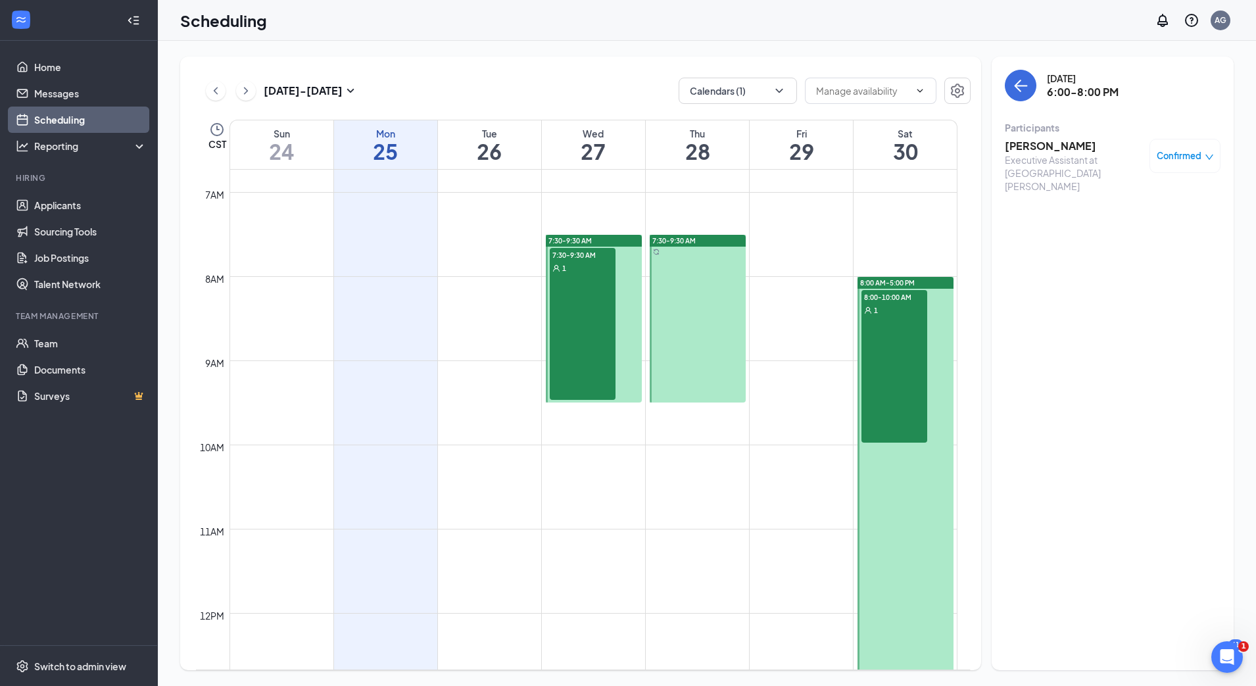
scroll to position [565, 0]
click at [884, 343] on div "8:00-10:00 AM 1" at bounding box center [894, 368] width 66 height 153
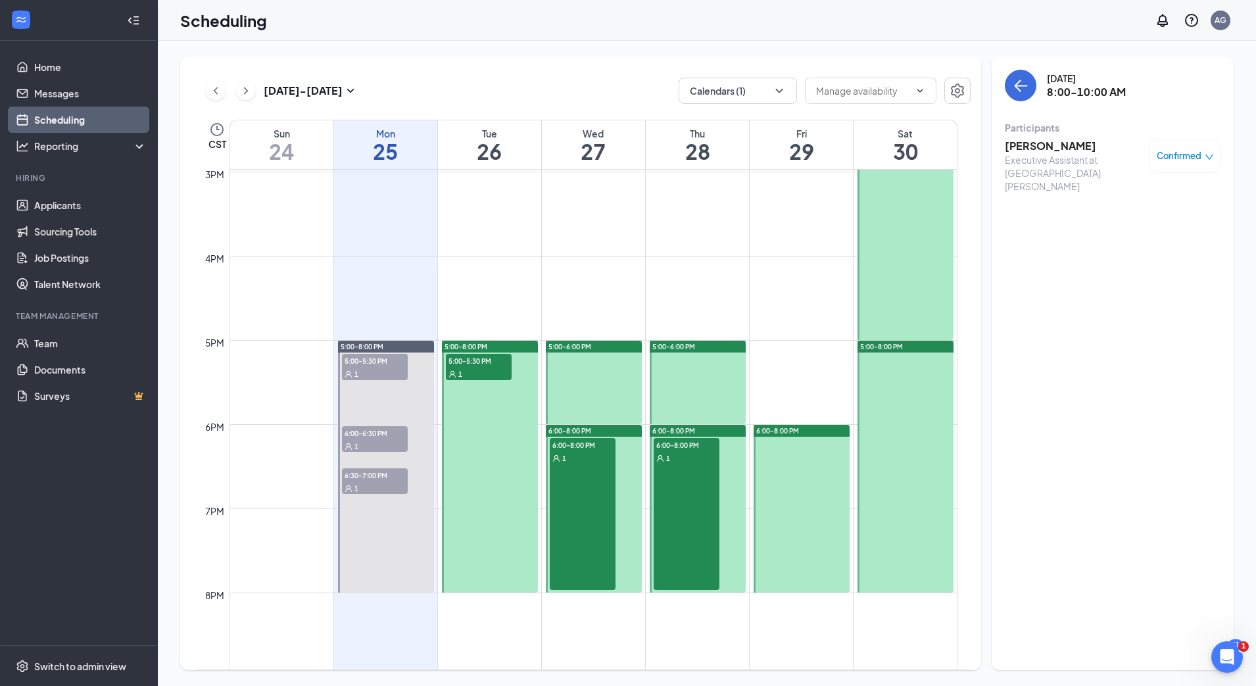
scroll to position [1281, 0]
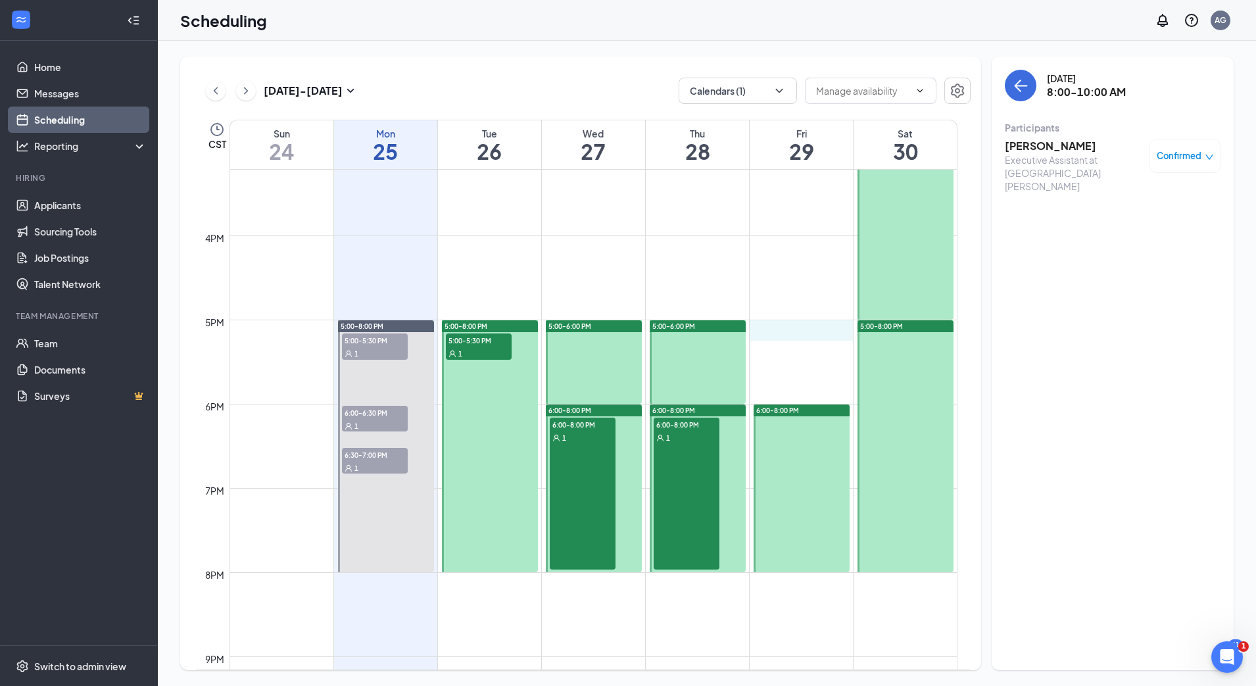
drag, startPoint x: 813, startPoint y: 323, endPoint x: 803, endPoint y: 320, distance: 10.4
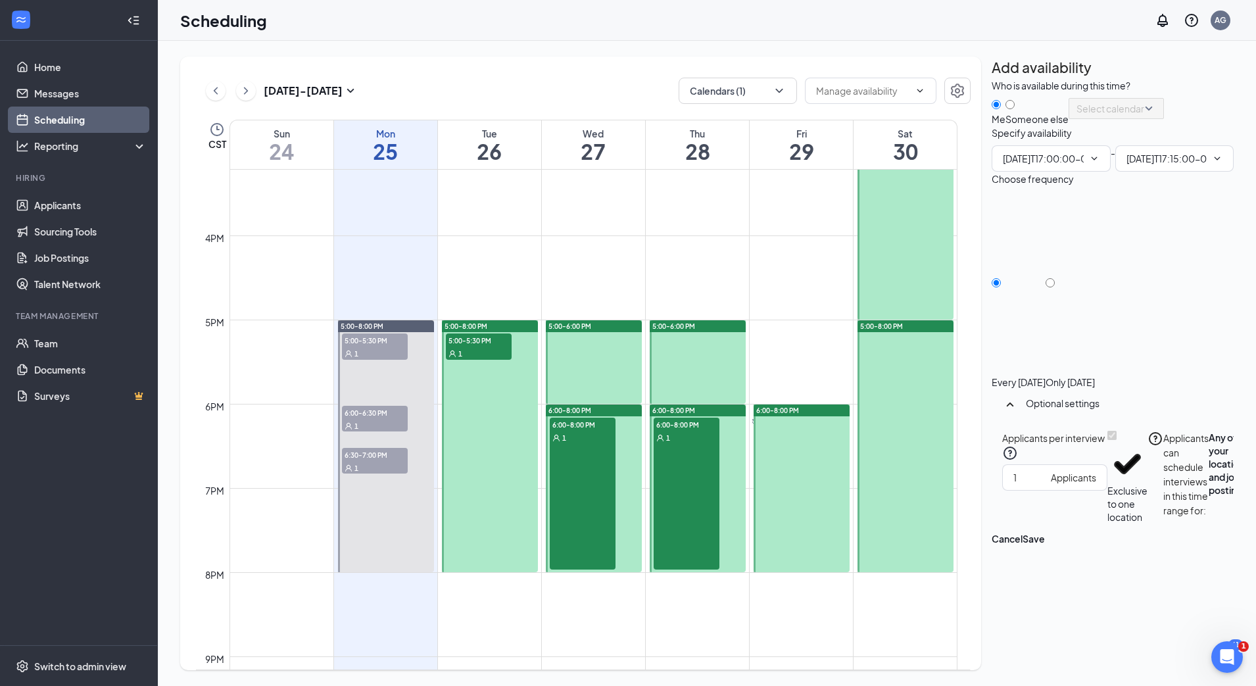
type input "05:00 PM"
type input "05:15 PM"
click at [825, 345] on icon "Cross" at bounding box center [800, 369] width 49 height 49
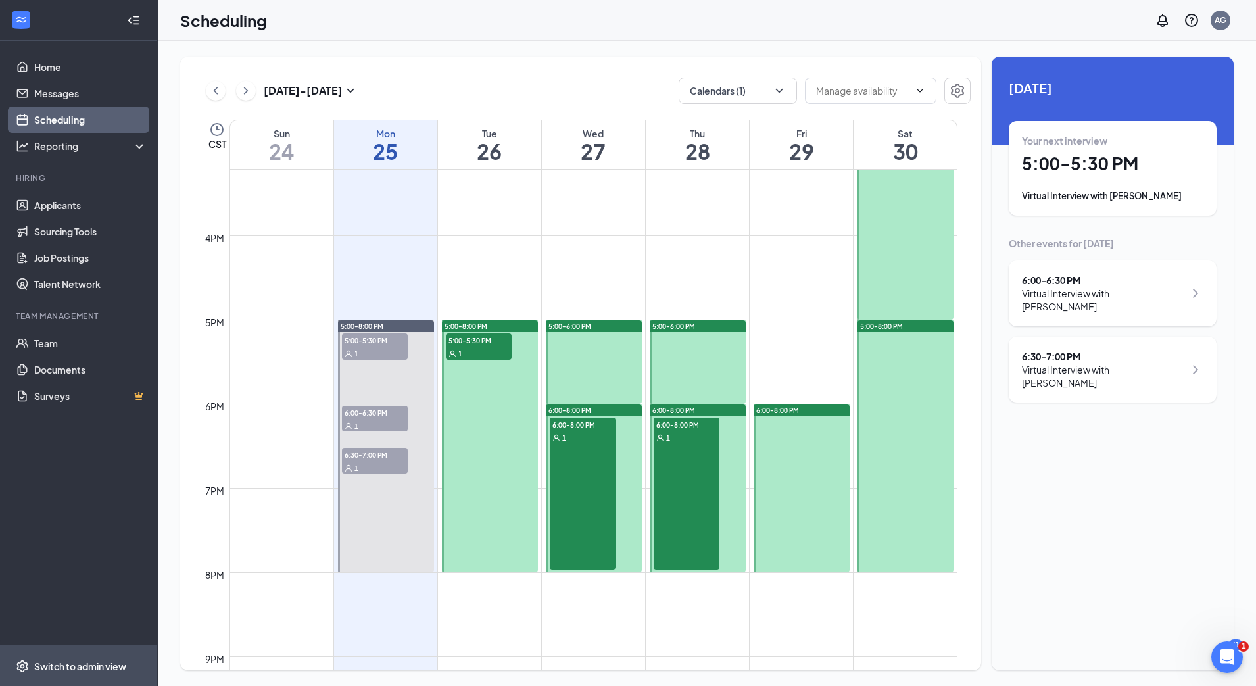
click at [78, 662] on div "Switch to admin view" at bounding box center [80, 666] width 92 height 13
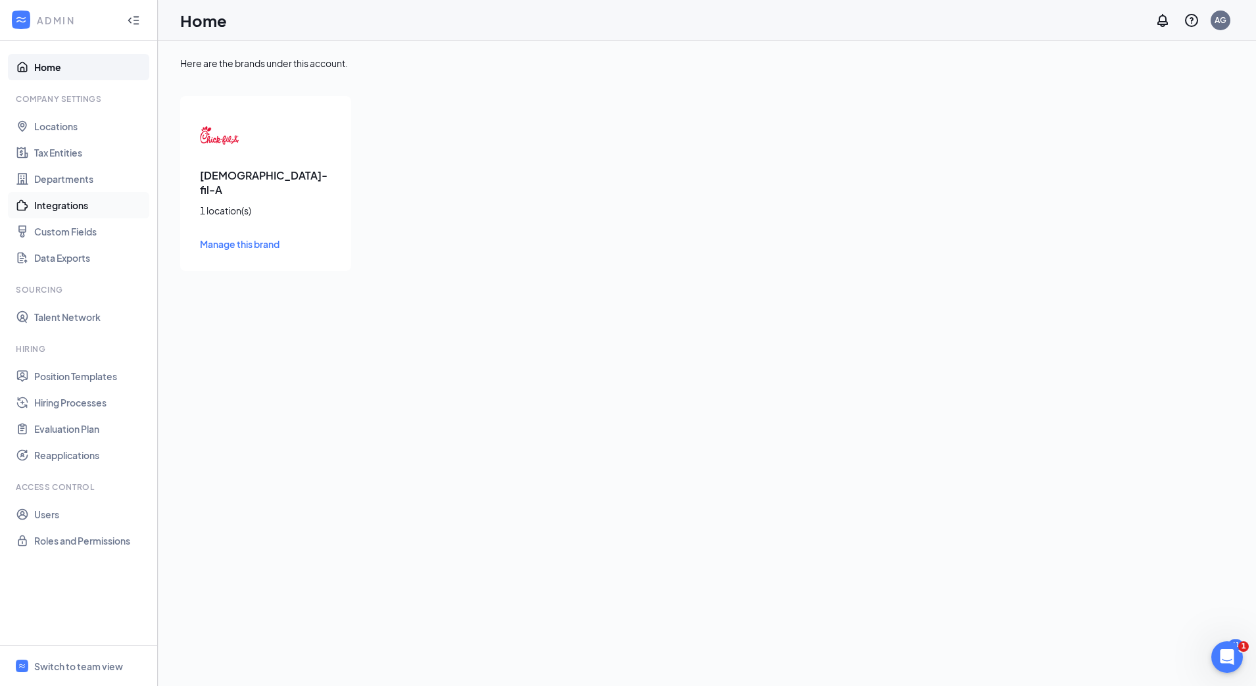
click at [70, 206] on link "Integrations" at bounding box center [90, 205] width 112 height 26
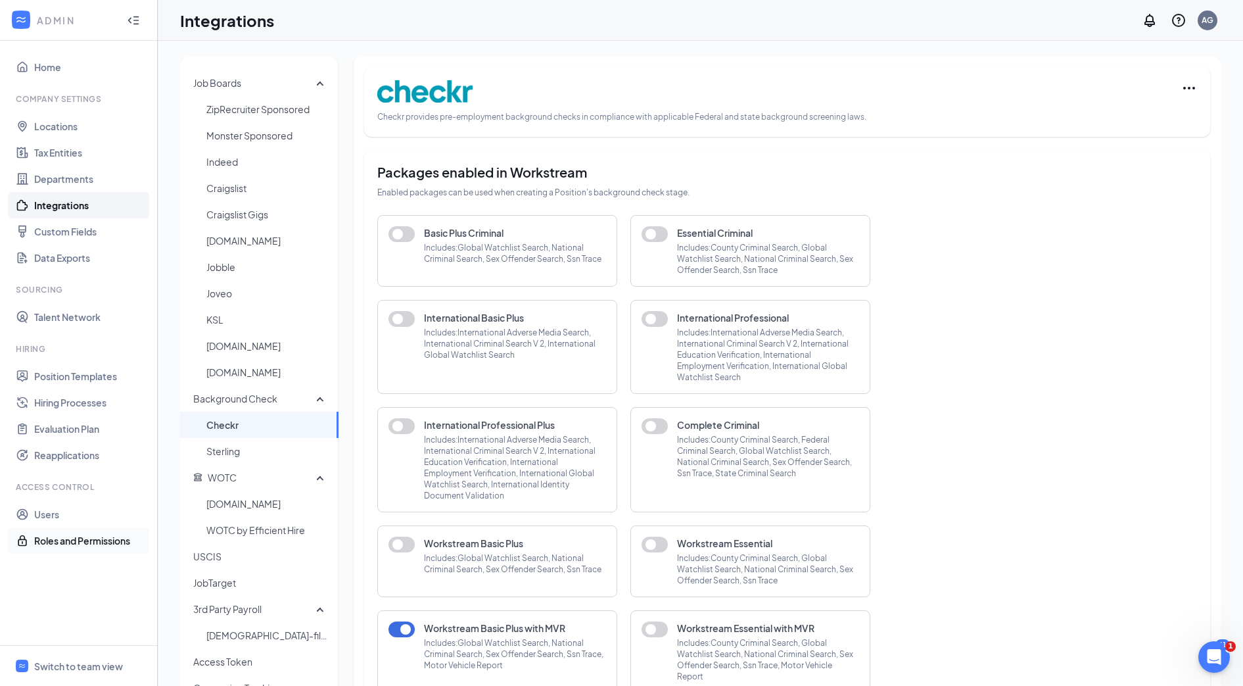
click at [95, 538] on link "Roles and Permissions" at bounding box center [90, 540] width 112 height 26
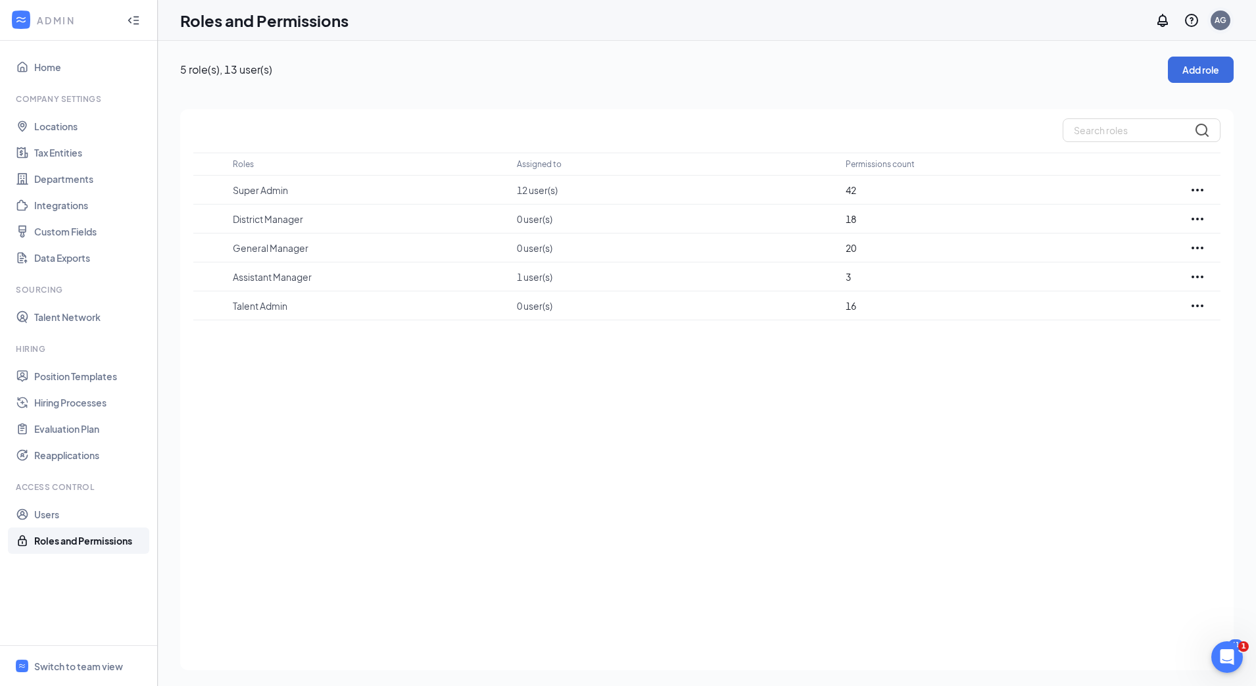
click at [1223, 21] on div "AG" at bounding box center [1221, 19] width 12 height 11
click at [1215, 66] on button "Add role" at bounding box center [1201, 70] width 66 height 26
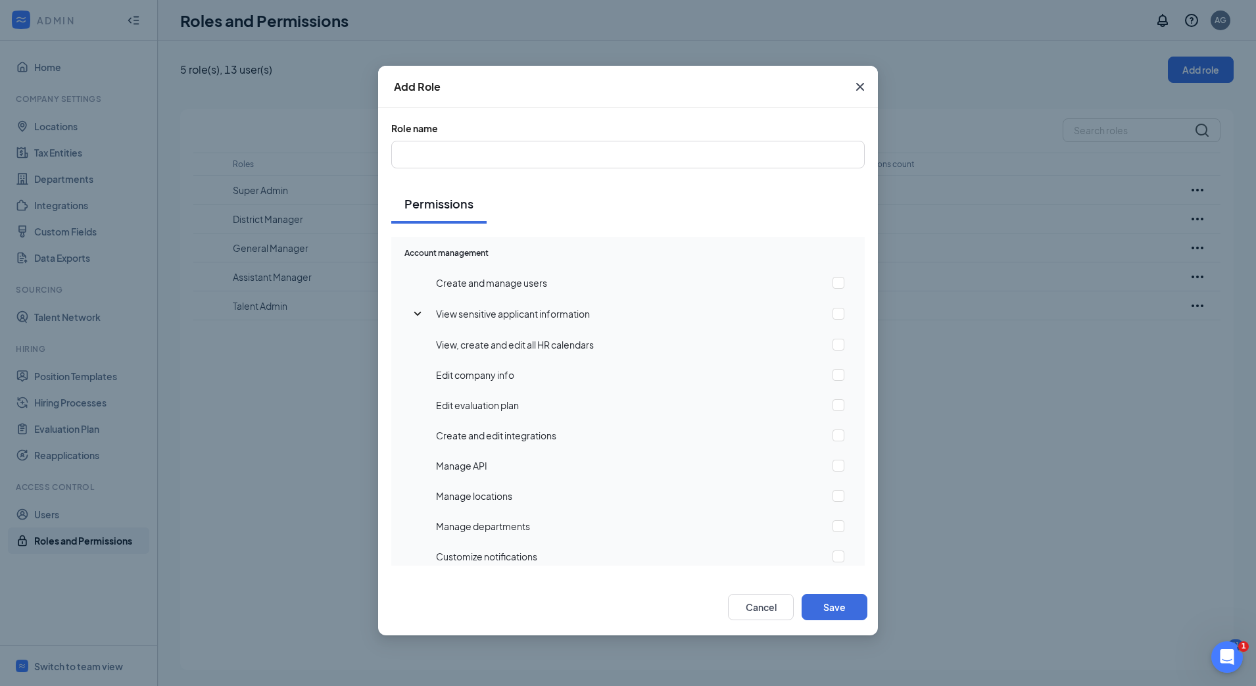
click at [858, 87] on icon "Cross" at bounding box center [860, 87] width 16 height 16
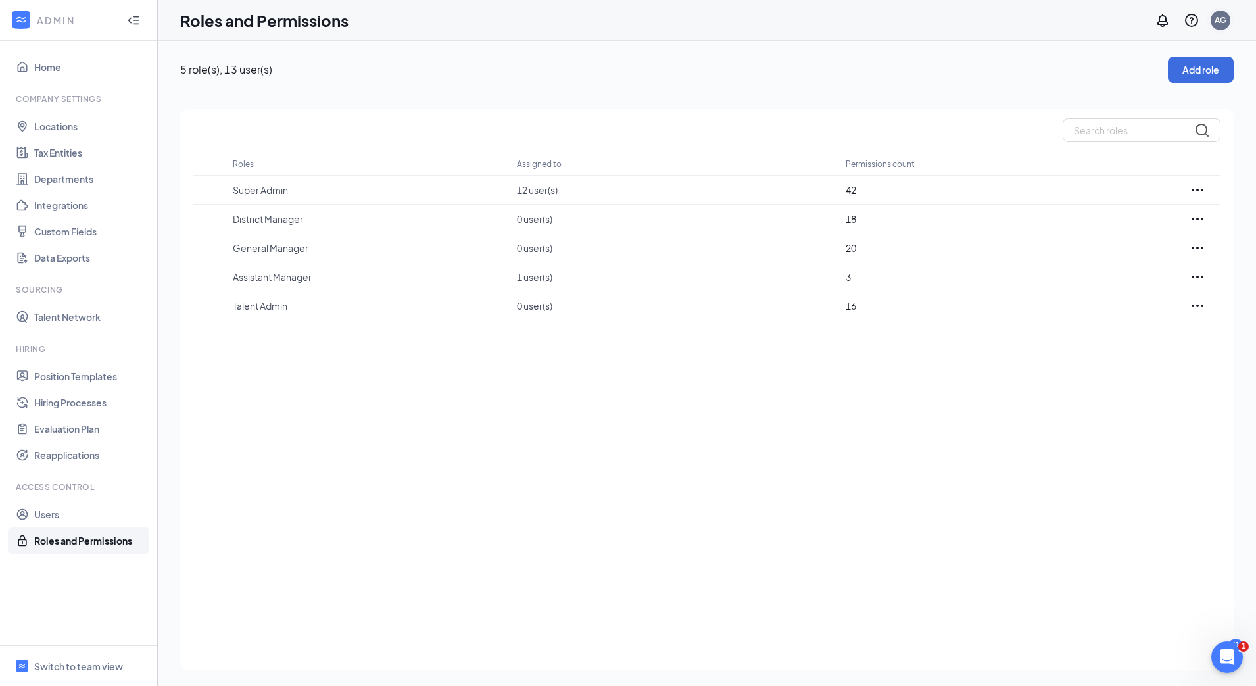
click at [1226, 17] on div "AG" at bounding box center [1221, 19] width 12 height 11
click at [1101, 91] on link "My profile" at bounding box center [1155, 90] width 142 height 13
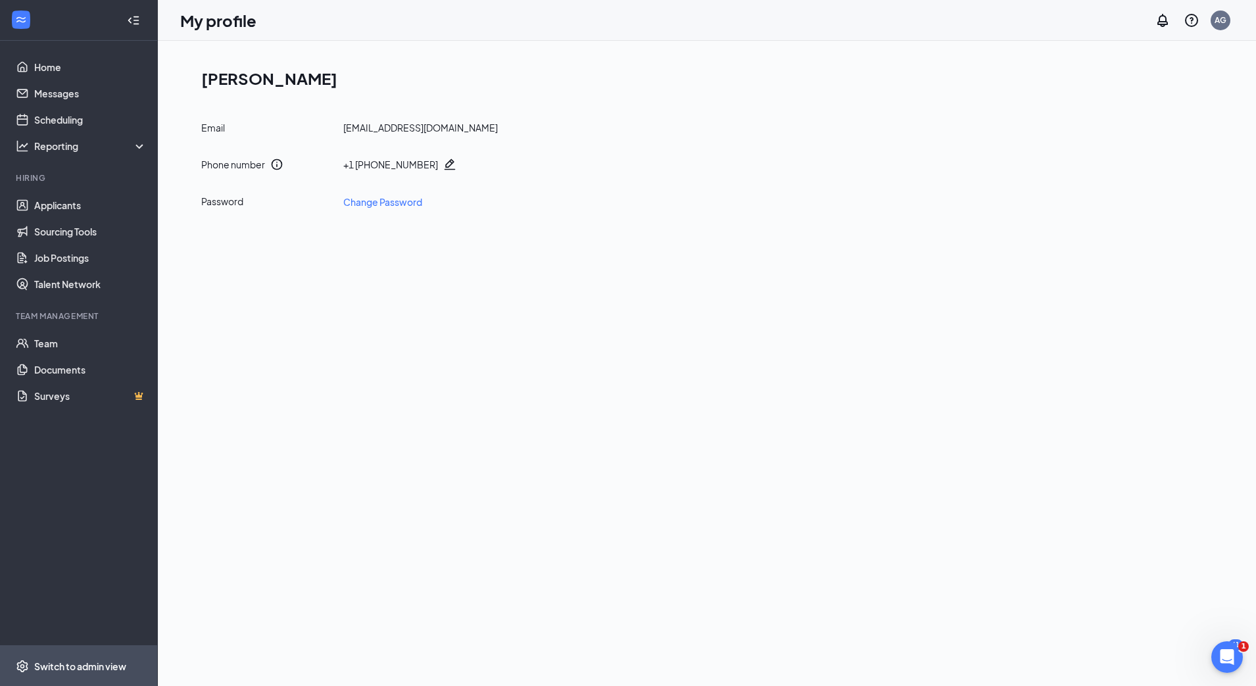
click at [72, 658] on span "Switch to admin view" at bounding box center [90, 666] width 112 height 40
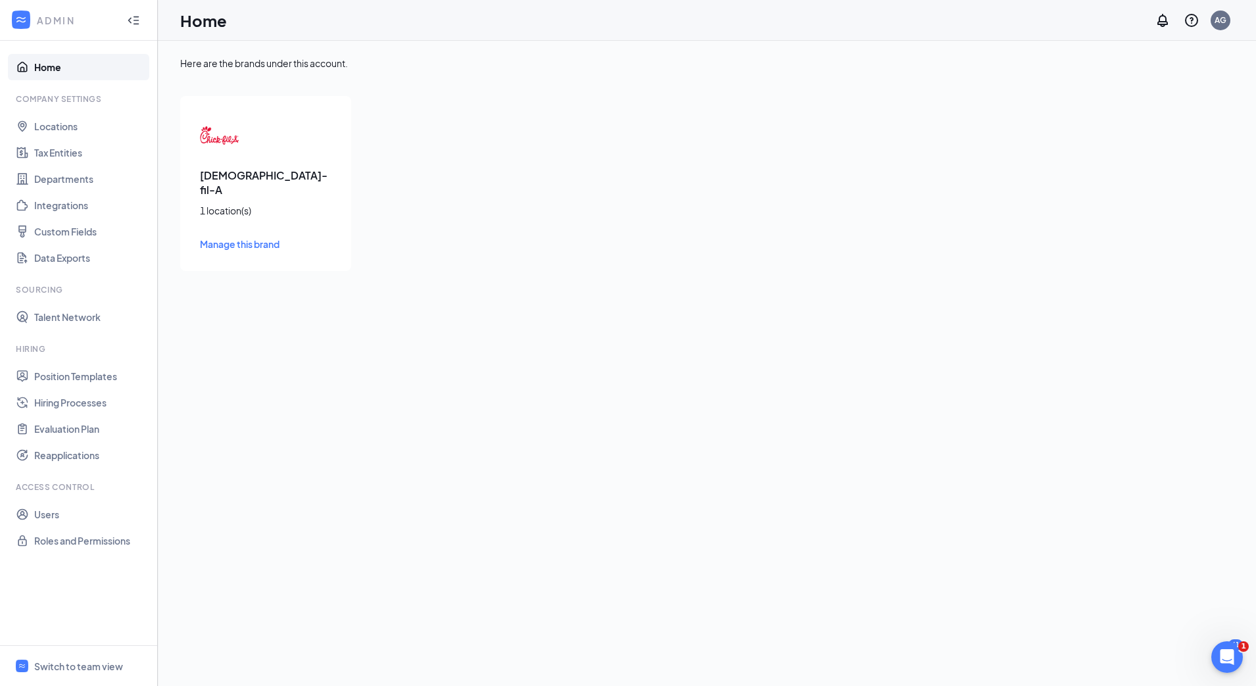
click at [247, 238] on span "Manage this brand" at bounding box center [240, 244] width 80 height 12
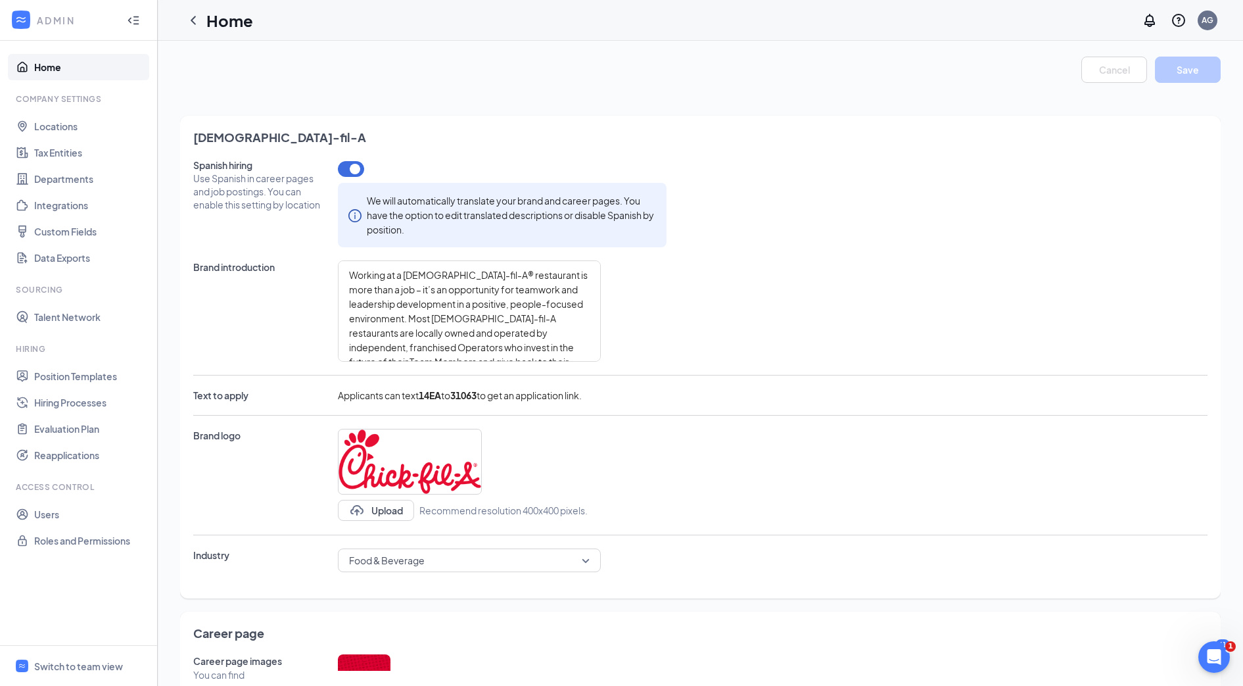
type textarea "- Competitive compensation - Opportunities for career advancement in corporate …"
click at [68, 203] on link "Integrations" at bounding box center [90, 205] width 112 height 26
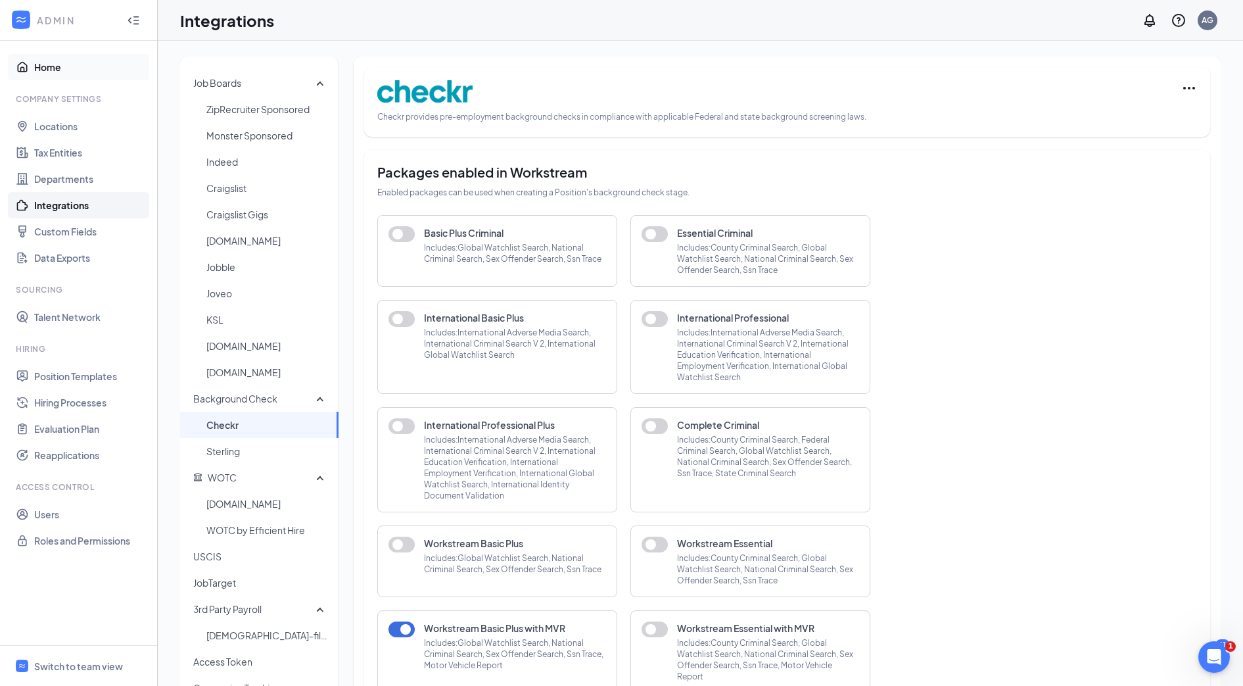
click at [51, 74] on link "Home" at bounding box center [90, 67] width 112 height 26
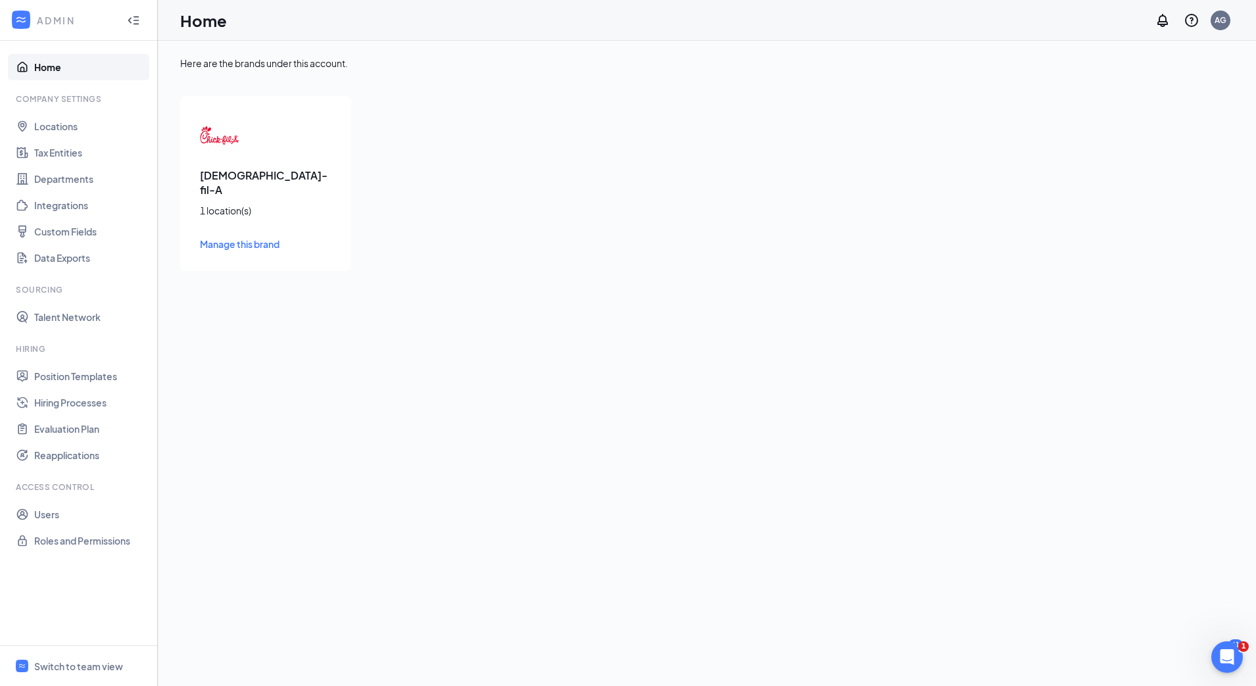
click at [241, 238] on span "Manage this brand" at bounding box center [240, 244] width 80 height 12
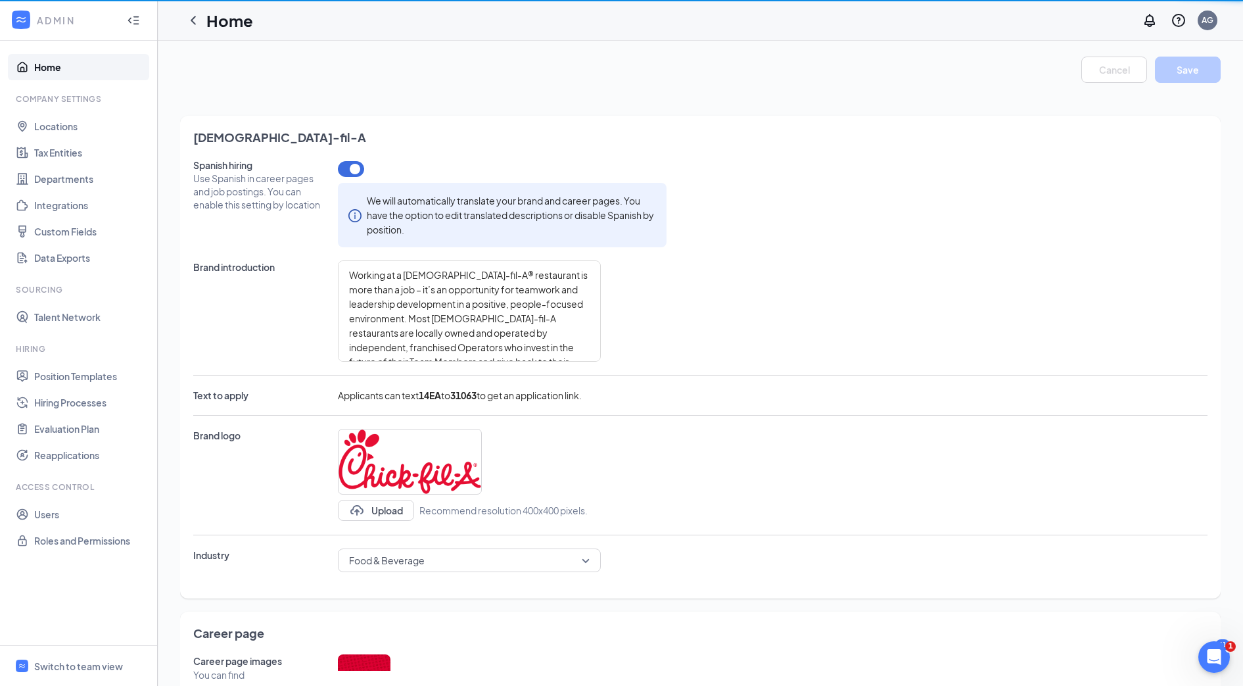
type textarea "- Competitive compensation - Opportunities for career advancement in corporate …"
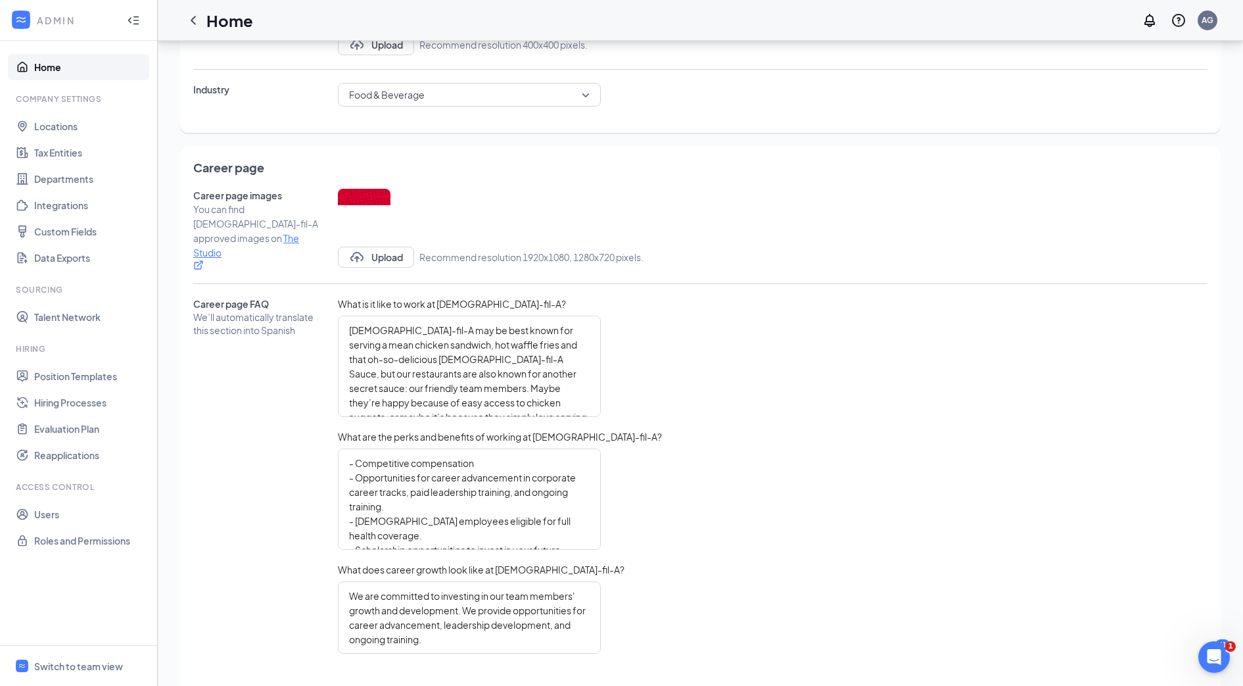
scroll to position [468, 0]
click at [1207, 22] on div "AG" at bounding box center [1208, 19] width 12 height 11
click at [1147, 110] on link "Account settings" at bounding box center [1142, 116] width 142 height 13
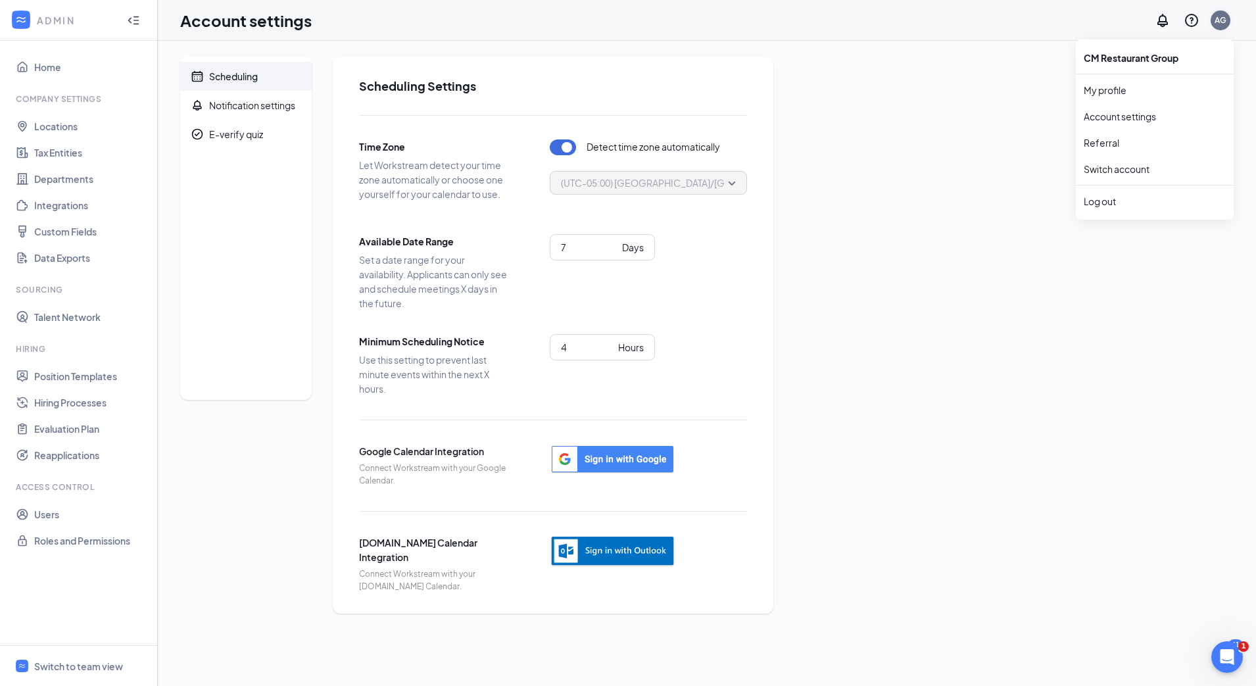
click at [1224, 20] on div "AG" at bounding box center [1221, 19] width 12 height 11
click at [1106, 95] on link "My profile" at bounding box center [1155, 90] width 142 height 13
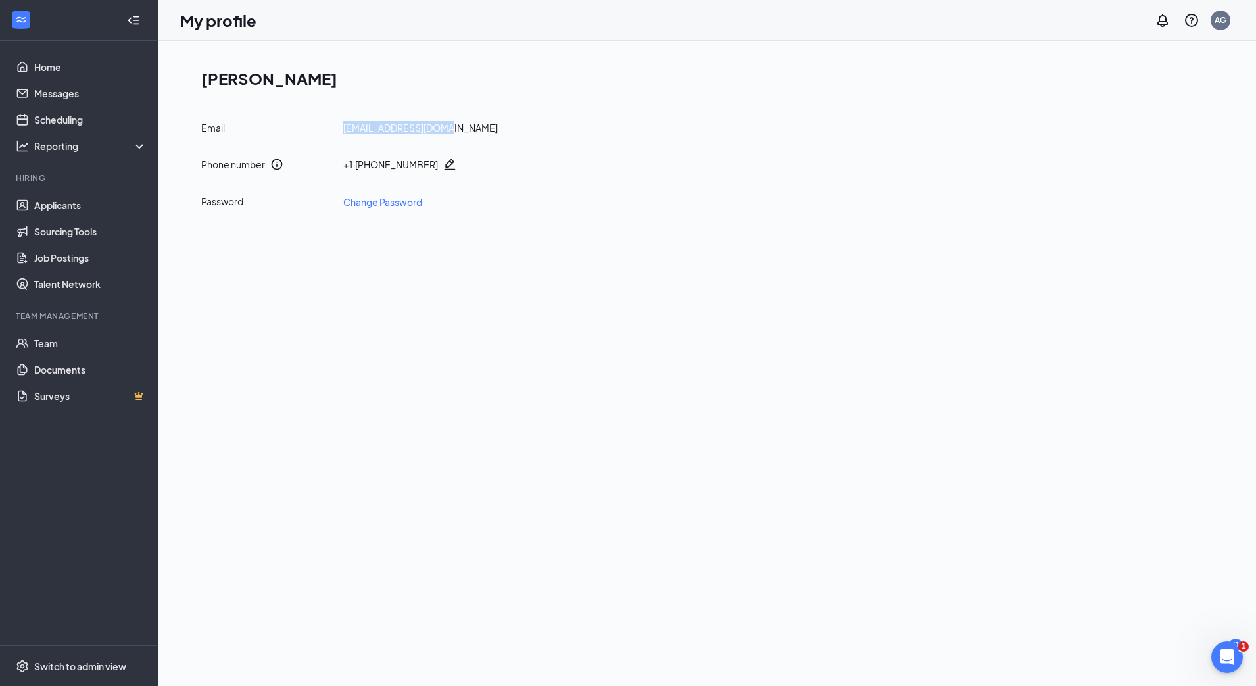
drag, startPoint x: 470, startPoint y: 124, endPoint x: 343, endPoint y: 126, distance: 126.3
click at [343, 126] on div "Email aliciag@cfa01307.com" at bounding box center [712, 127] width 1022 height 13
copy div "aliciag@cfa01307.com"
click at [1225, 22] on div "AG" at bounding box center [1221, 19] width 12 height 11
click at [1113, 198] on div "Log out" at bounding box center [1155, 201] width 142 height 13
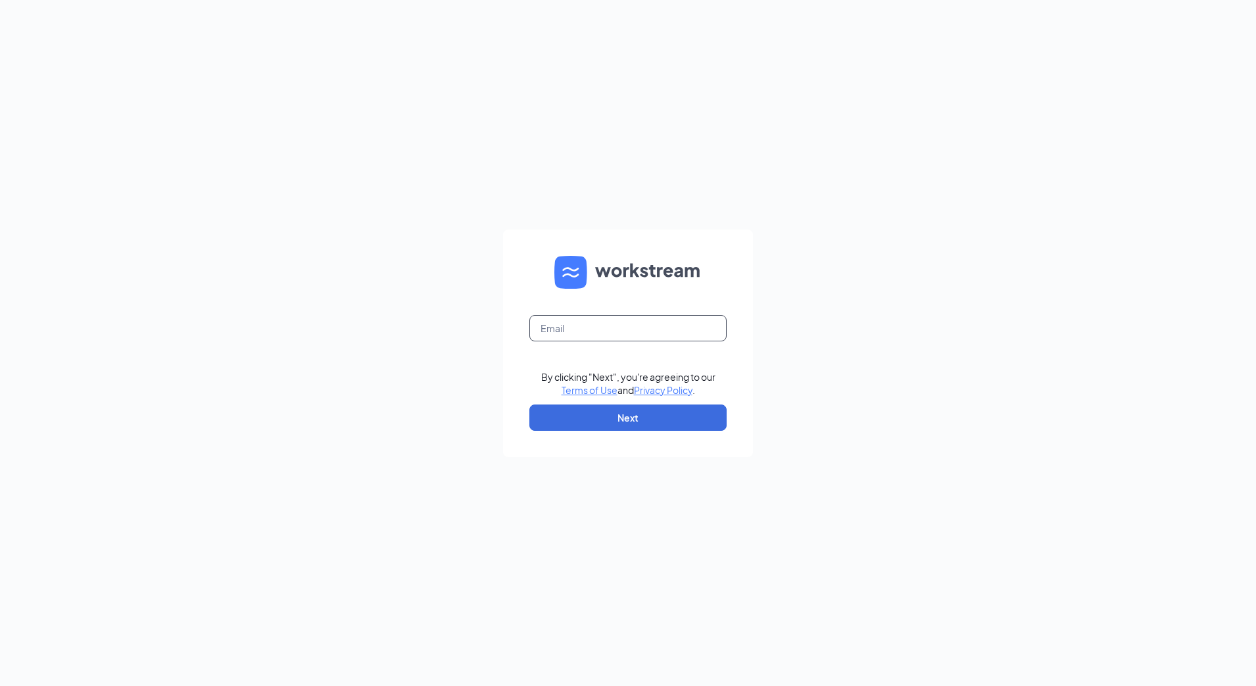
click at [646, 325] on input "text" at bounding box center [627, 328] width 197 height 26
paste input "[EMAIL_ADDRESS][DOMAIN_NAME]"
type input "aliciag@cfa01307.com"
click at [897, 306] on div "aliciag@cfa01307.com By clicking "Next", you're agreeing to our Terms of Use an…" at bounding box center [628, 343] width 1256 height 686
click at [663, 415] on button "Next" at bounding box center [627, 417] width 197 height 26
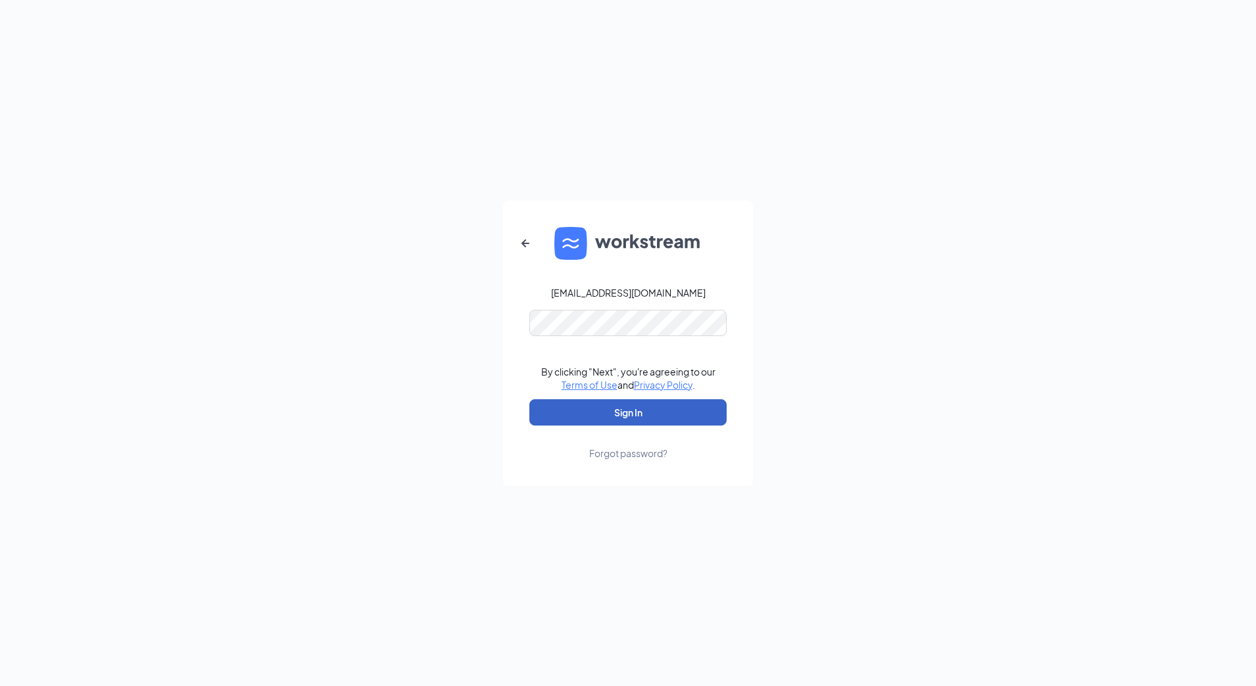
click at [673, 402] on button "Sign In" at bounding box center [627, 412] width 197 height 26
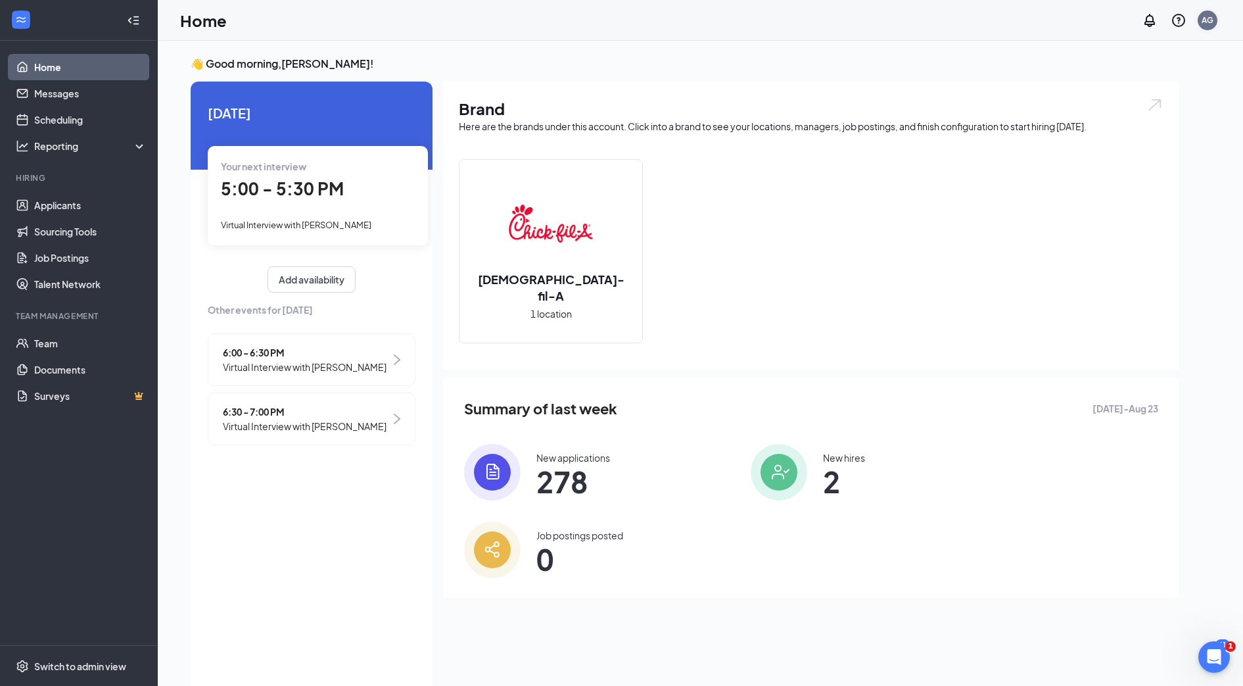
click at [1208, 22] on div "AG" at bounding box center [1208, 19] width 12 height 11
click at [1127, 116] on link "Account settings" at bounding box center [1142, 116] width 142 height 13
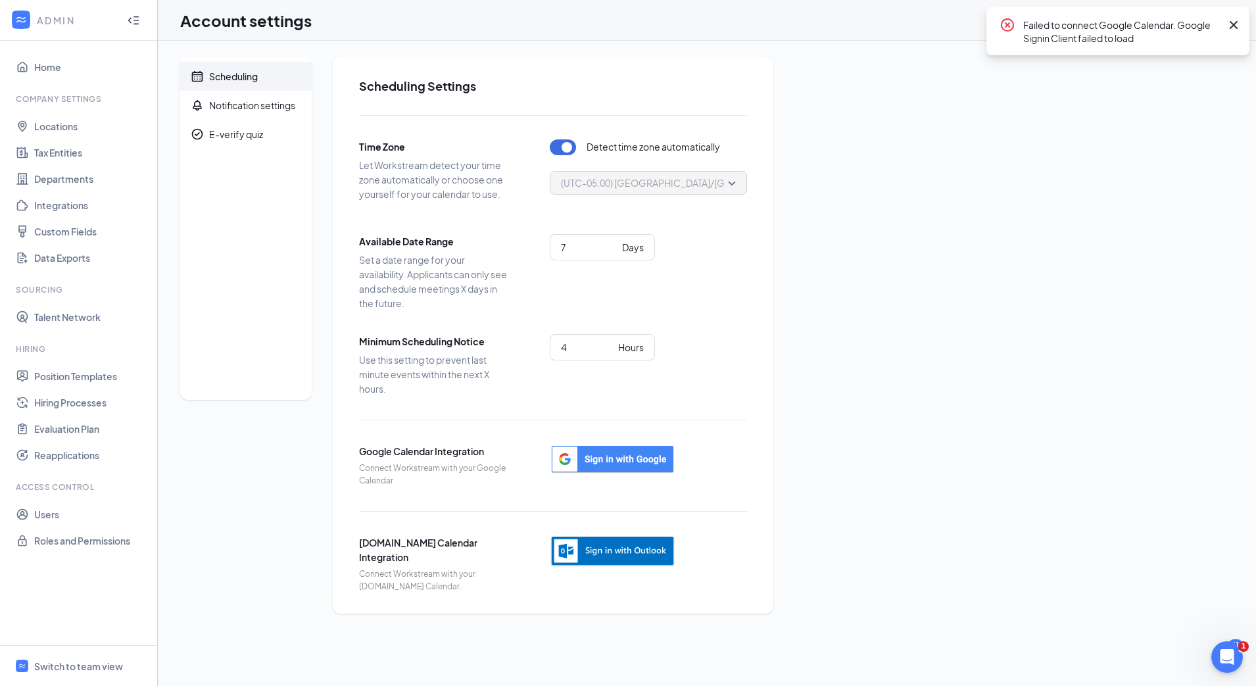
click at [813, 420] on div "Scheduling Notification settings E-verify quiz Scheduling Settings Time Zone Le…" at bounding box center [706, 335] width 1053 height 557
